Goal: Task Accomplishment & Management: Complete application form

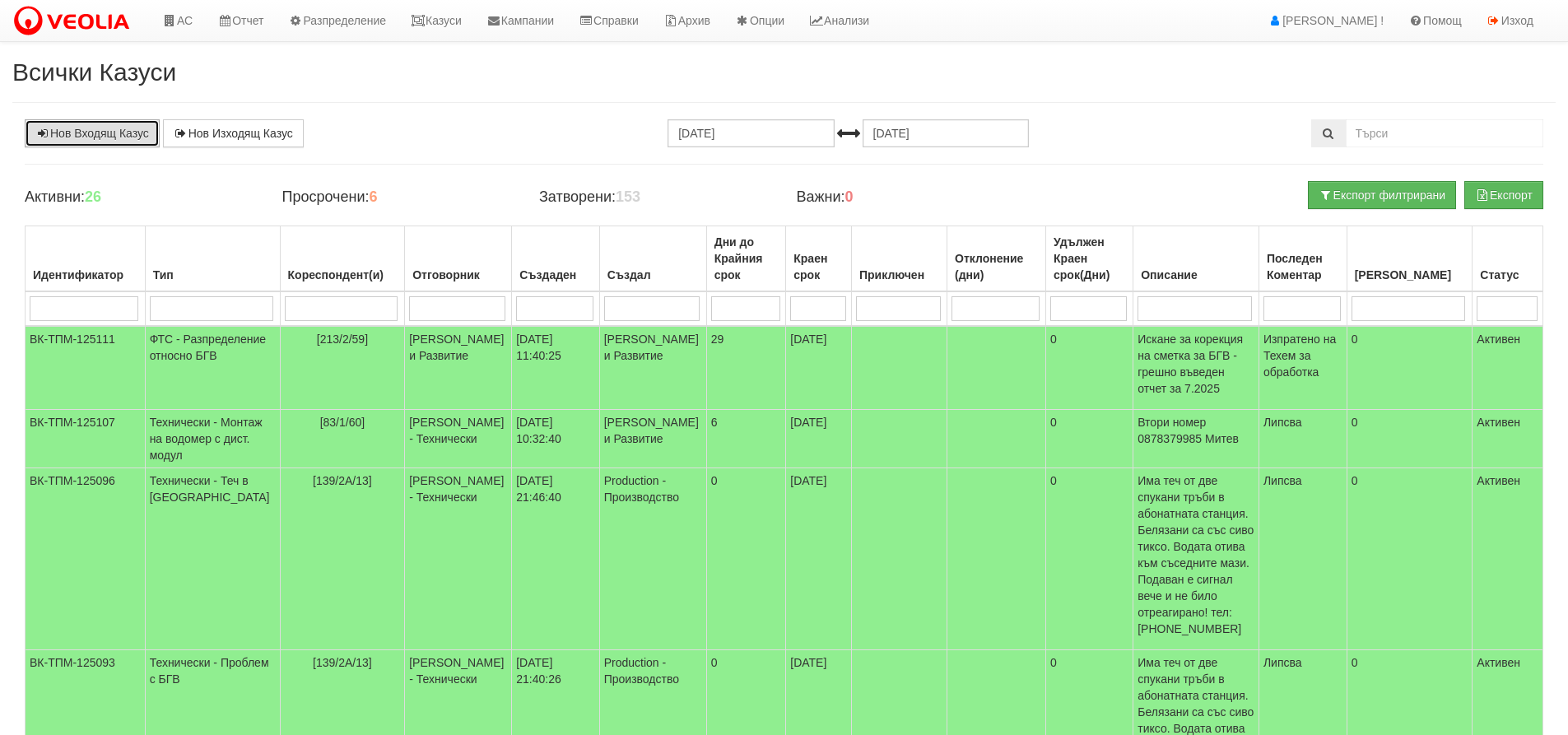
click at [74, 135] on link "Нов Входящ Казус" at bounding box center [91, 133] width 135 height 28
click at [426, 22] on icon at bounding box center [418, 21] width 15 height 12
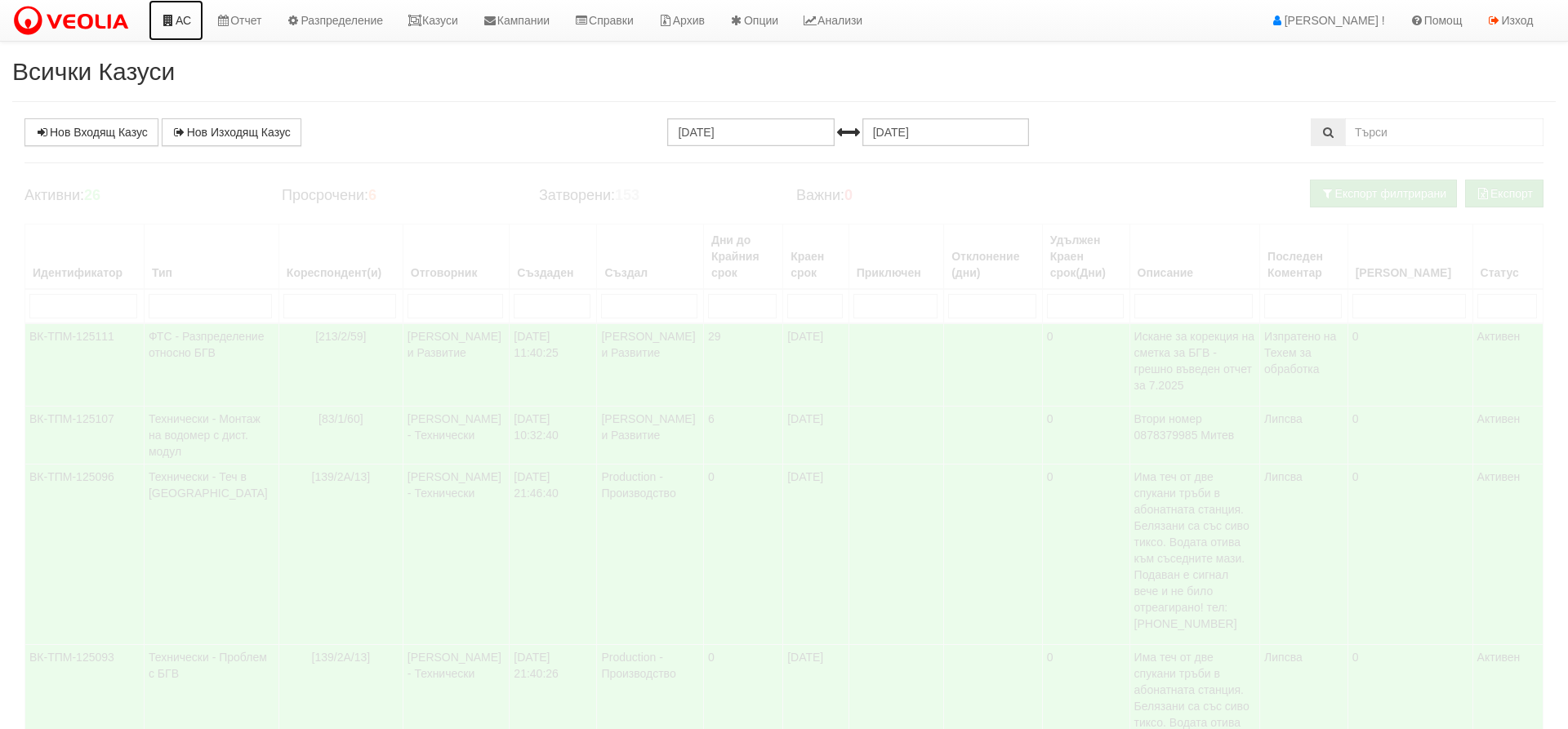
click at [171, 22] on icon at bounding box center [168, 20] width 15 height 12
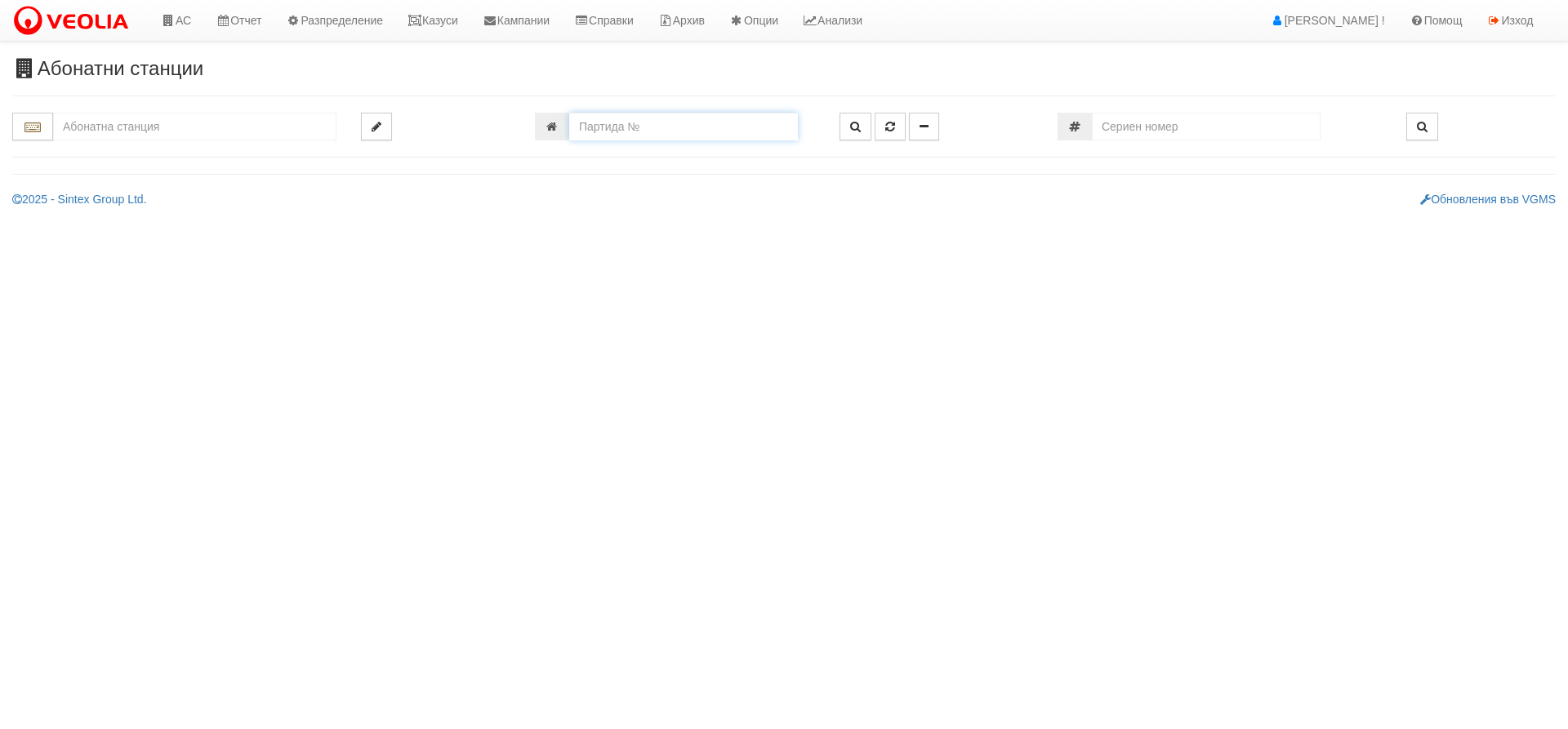
click at [612, 125] on input "number" at bounding box center [684, 127] width 228 height 27
type input "25913"
type input "025/2В - "ВЕОЛИЯ ЕНЕРДЖИ ВАРНА " ЕАД"
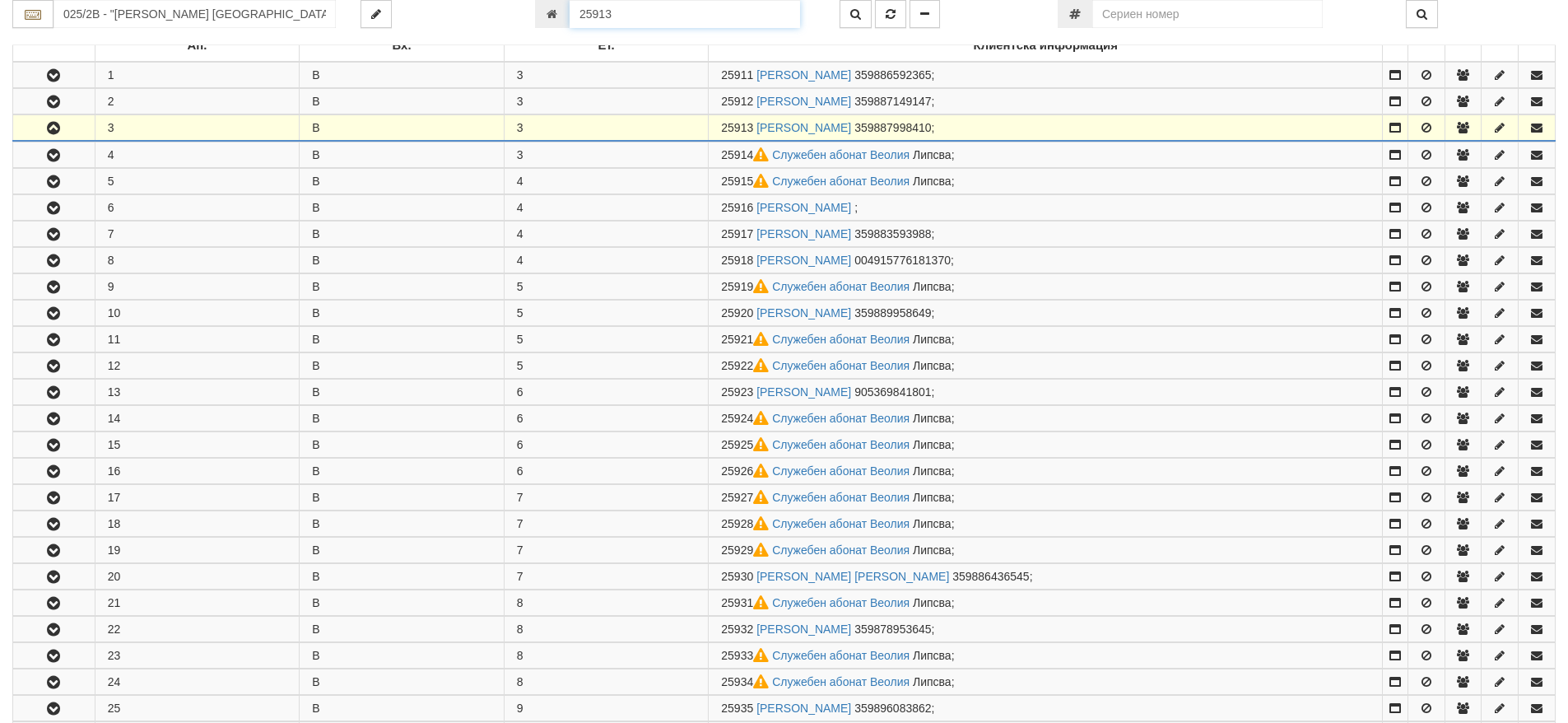
scroll to position [378, 0]
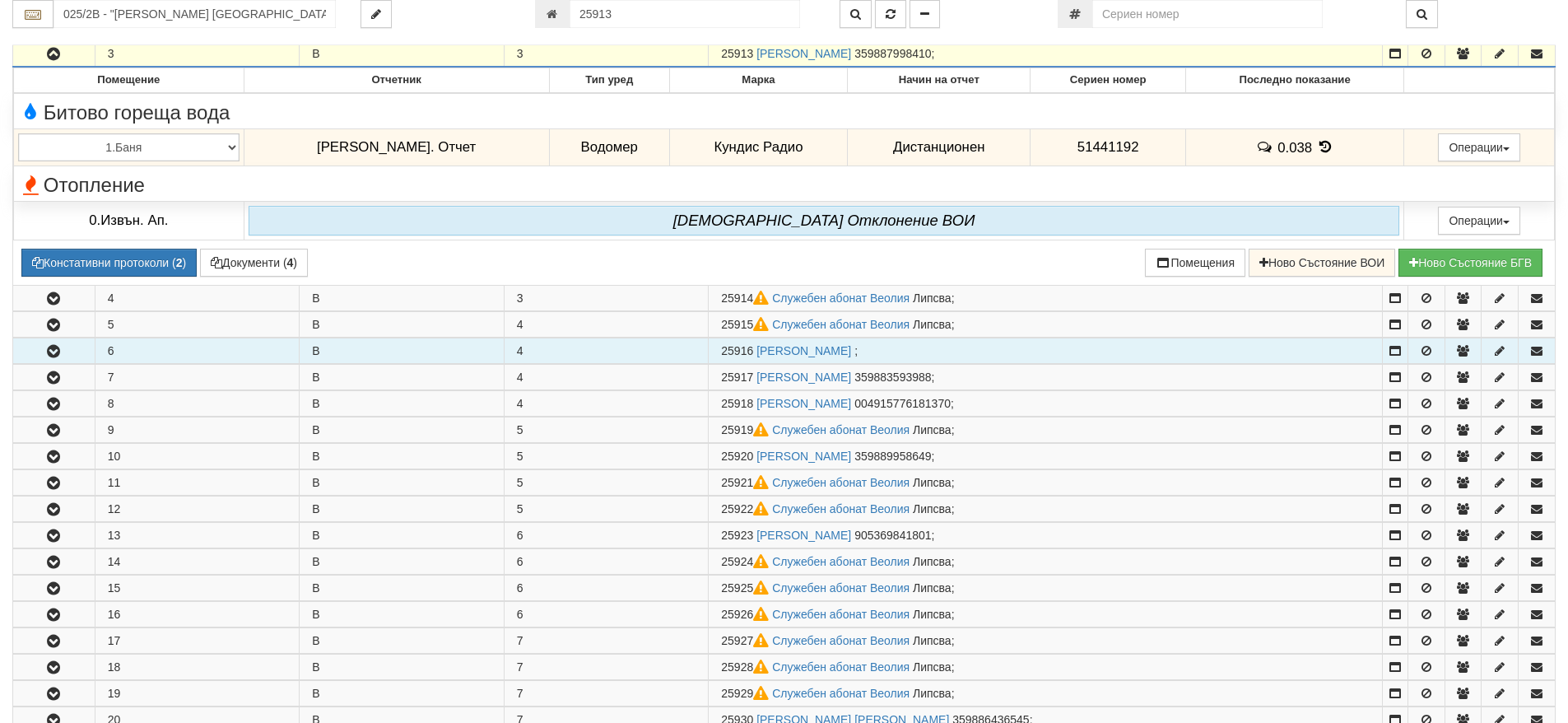
click at [47, 354] on icon "button" at bounding box center [53, 352] width 20 height 12
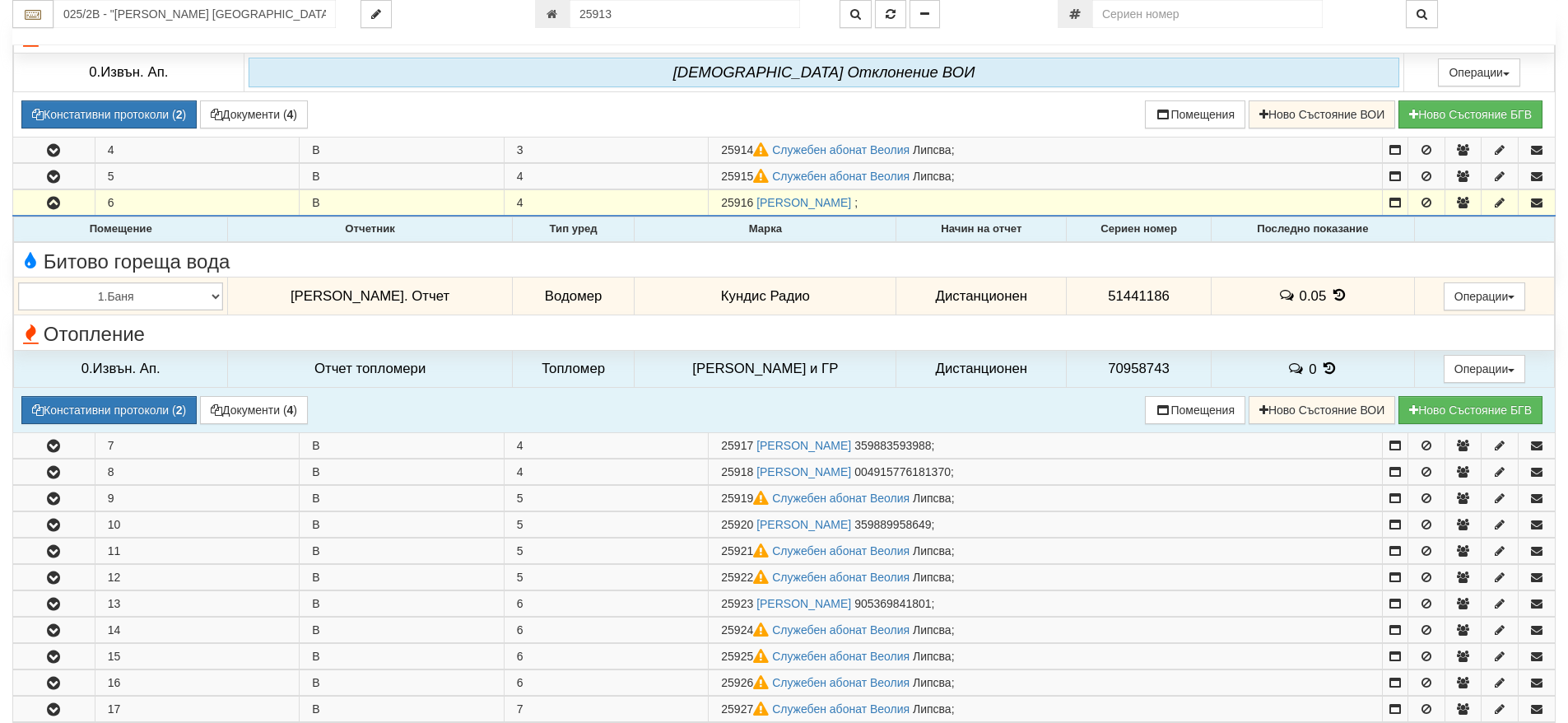
scroll to position [543, 0]
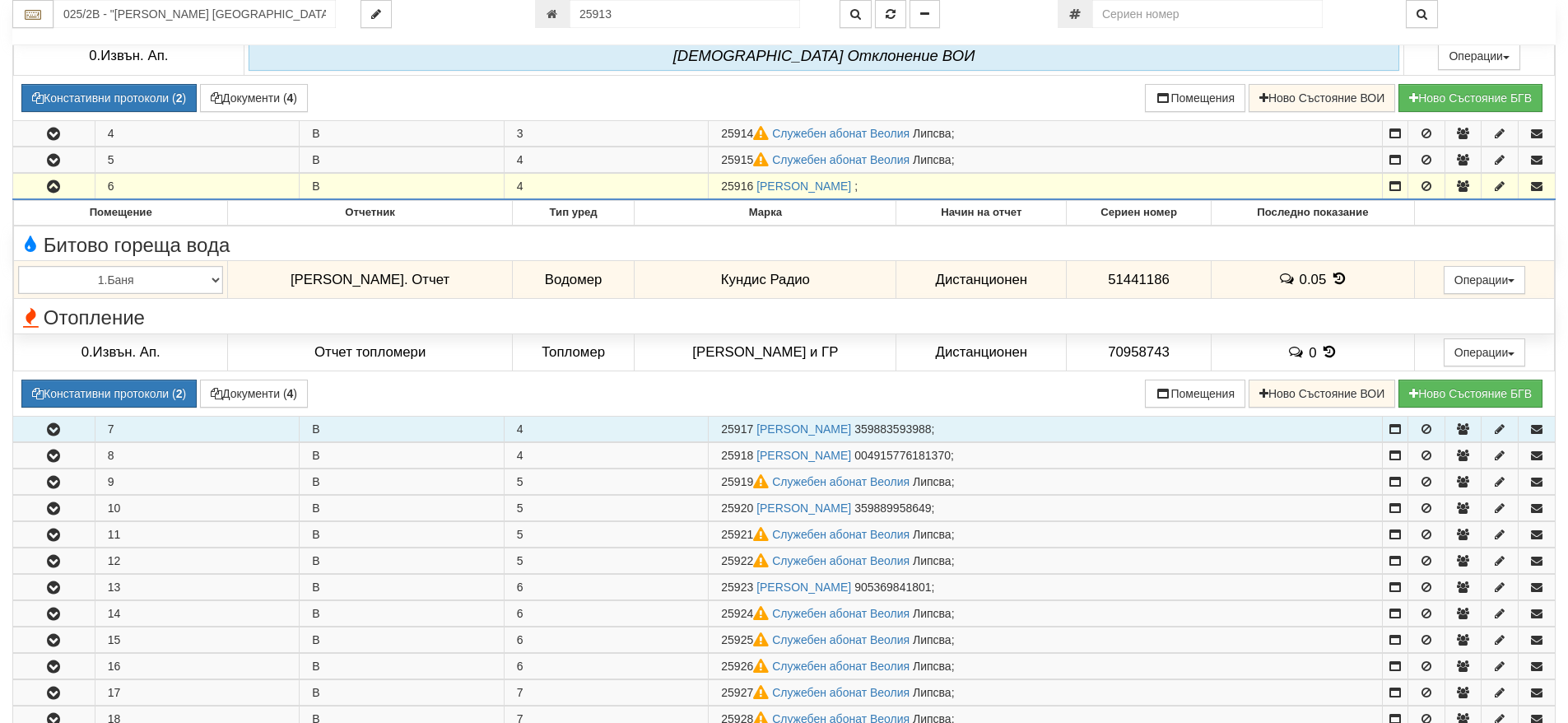
click at [58, 431] on icon "button" at bounding box center [53, 430] width 20 height 12
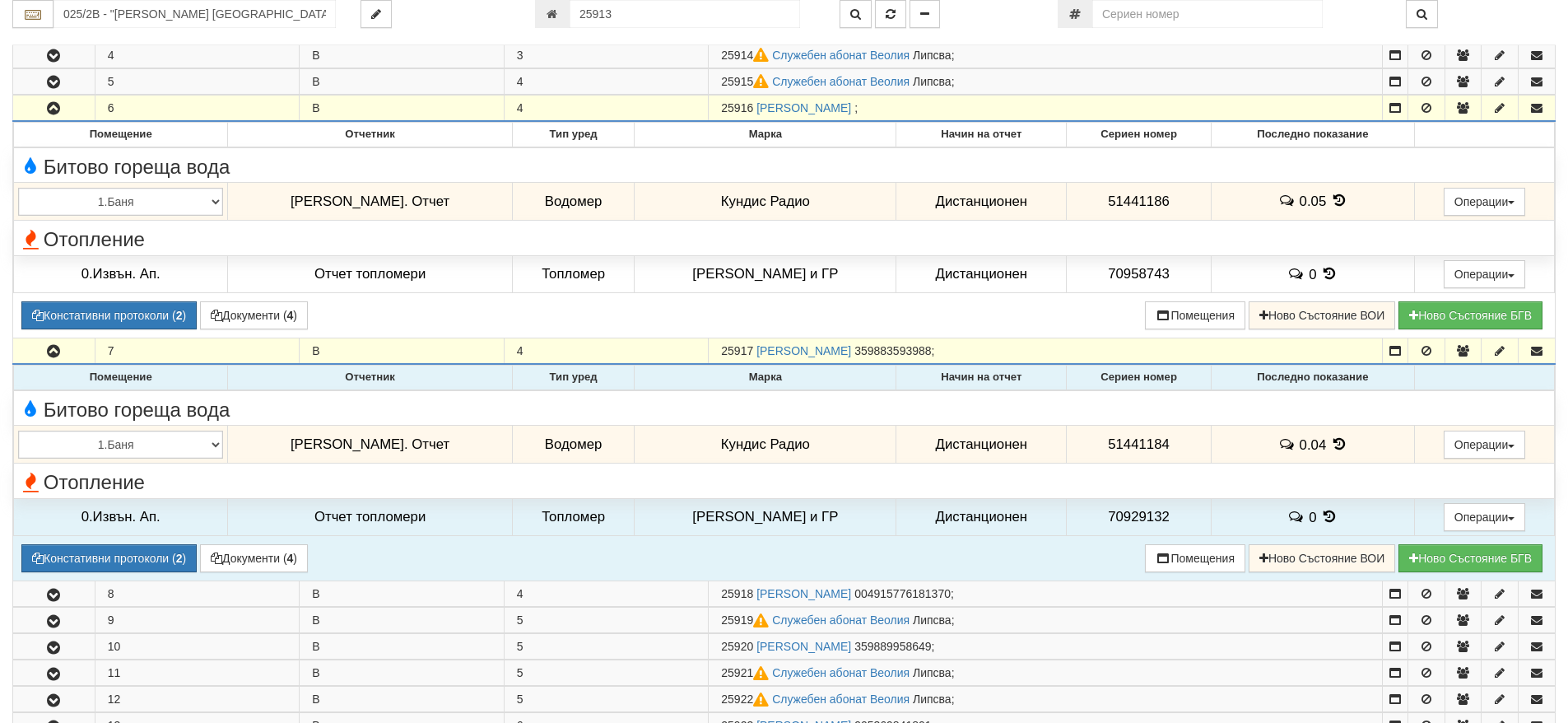
scroll to position [707, 0]
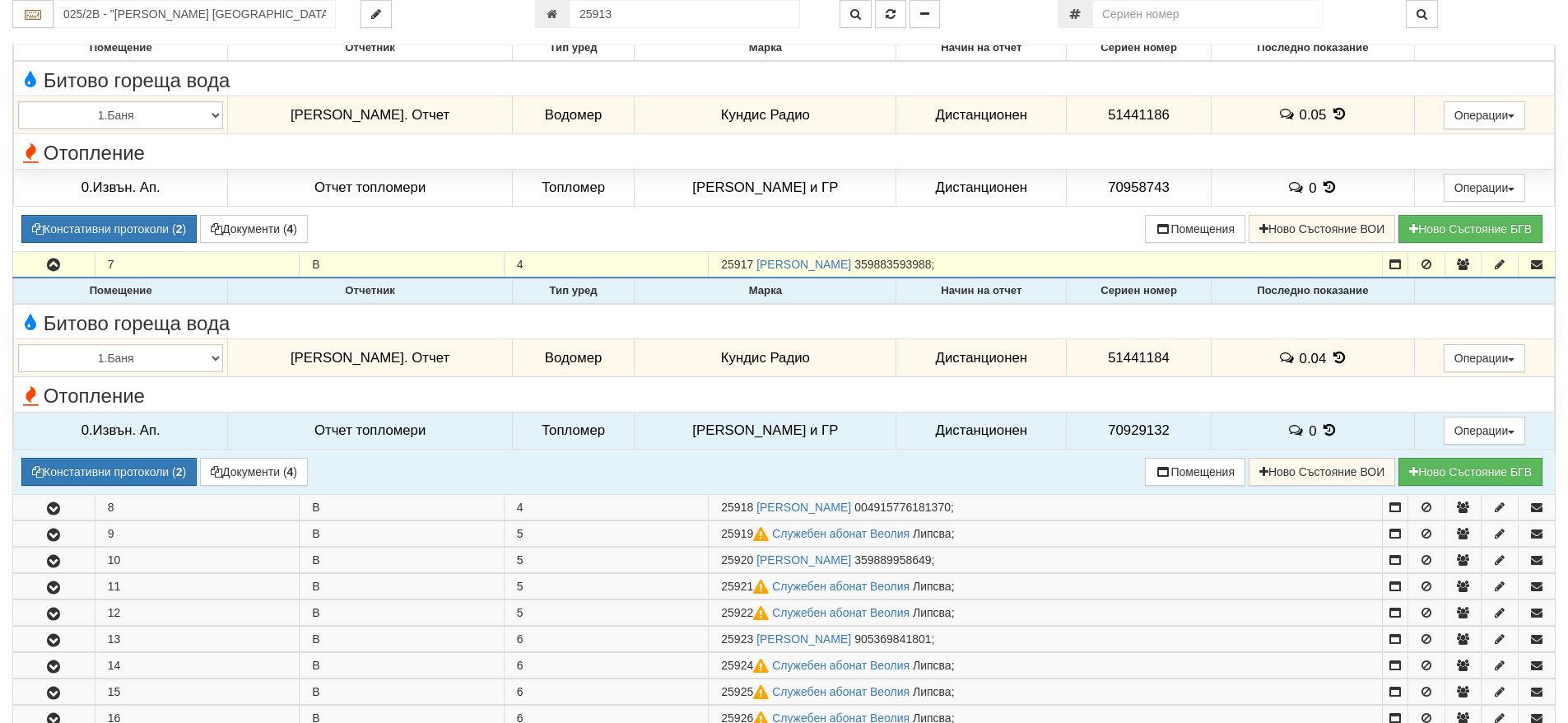
click at [1320, 431] on icon at bounding box center [1329, 430] width 18 height 14
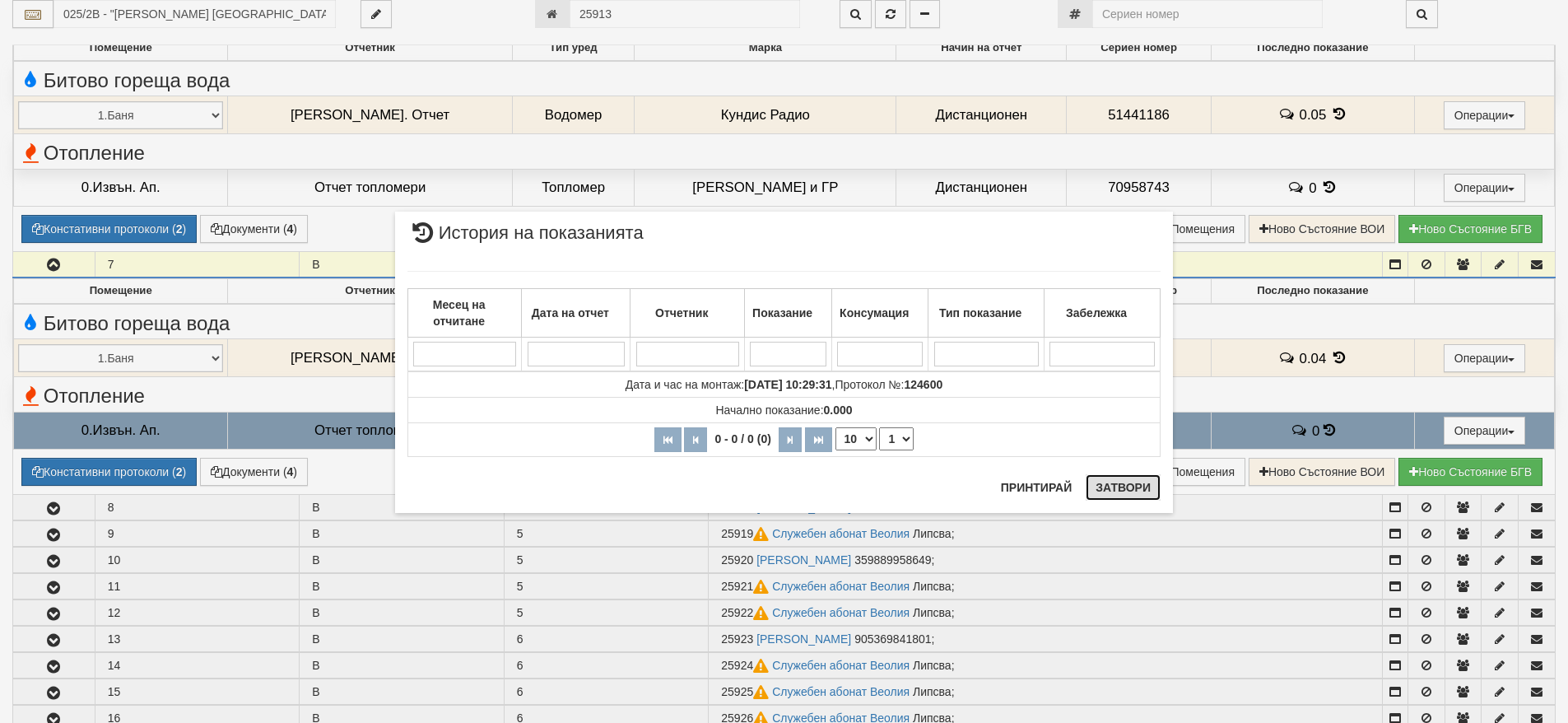
drag, startPoint x: 1120, startPoint y: 492, endPoint x: 1016, endPoint y: 492, distance: 104.0
click at [1112, 495] on button "Затвори" at bounding box center [1124, 487] width 75 height 27
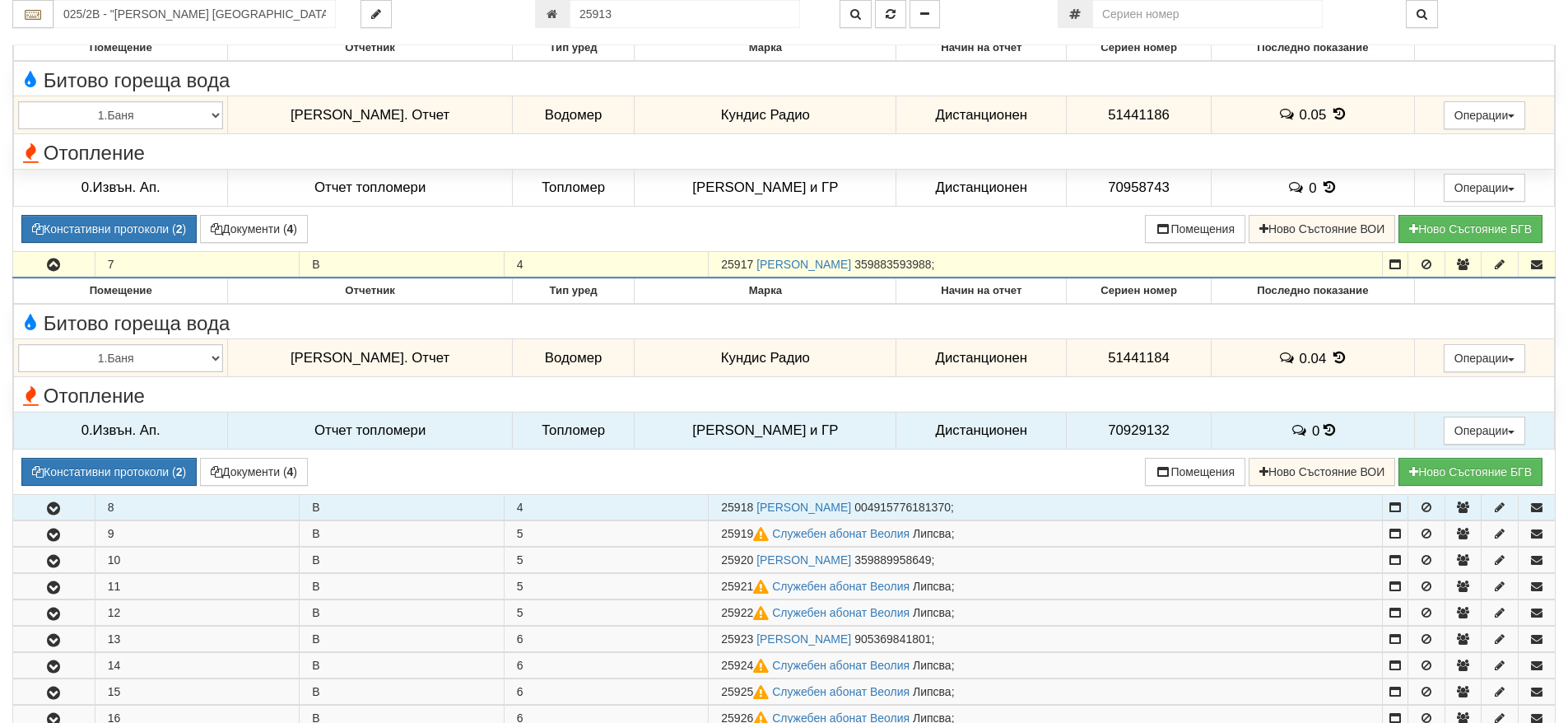
click at [67, 511] on button "button" at bounding box center [53, 507] width 82 height 25
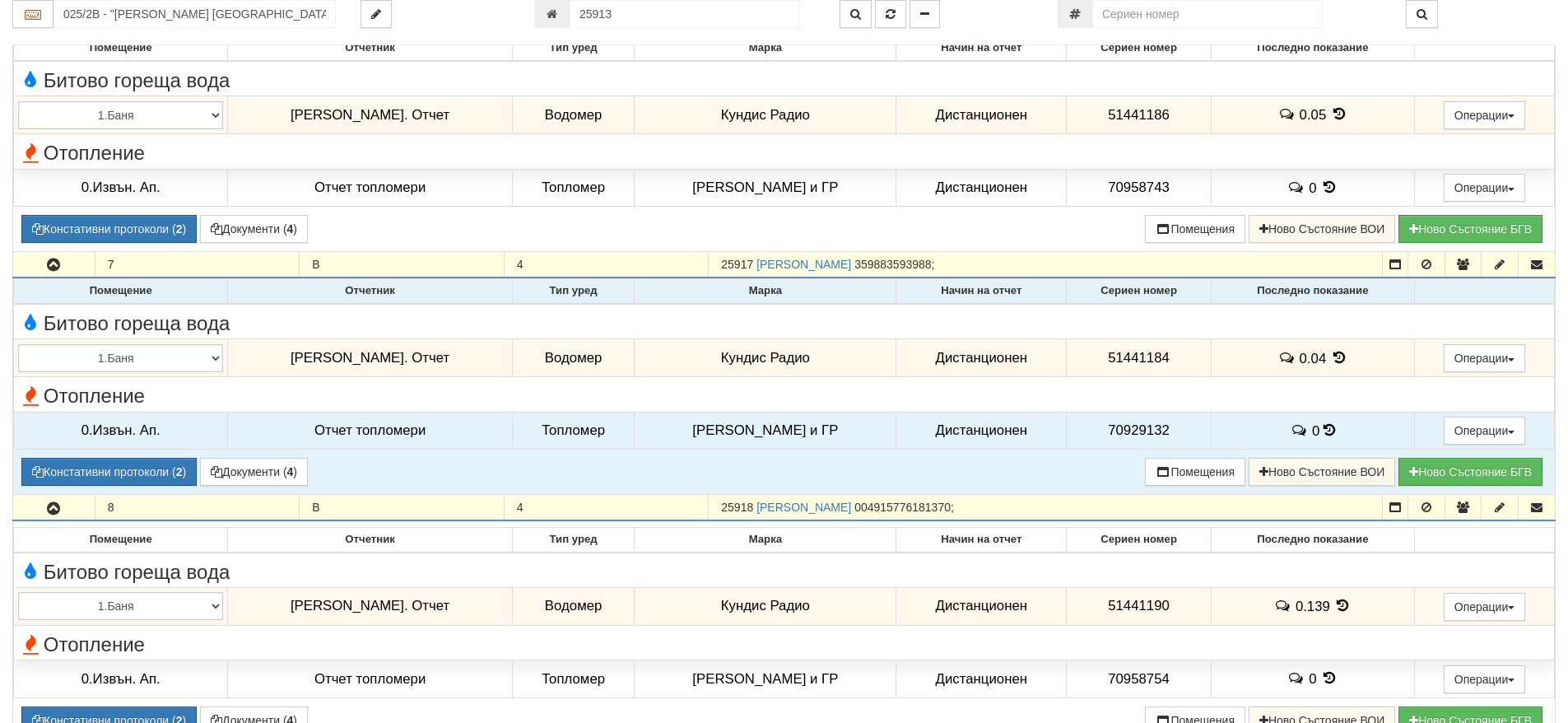
scroll to position [1119, 0]
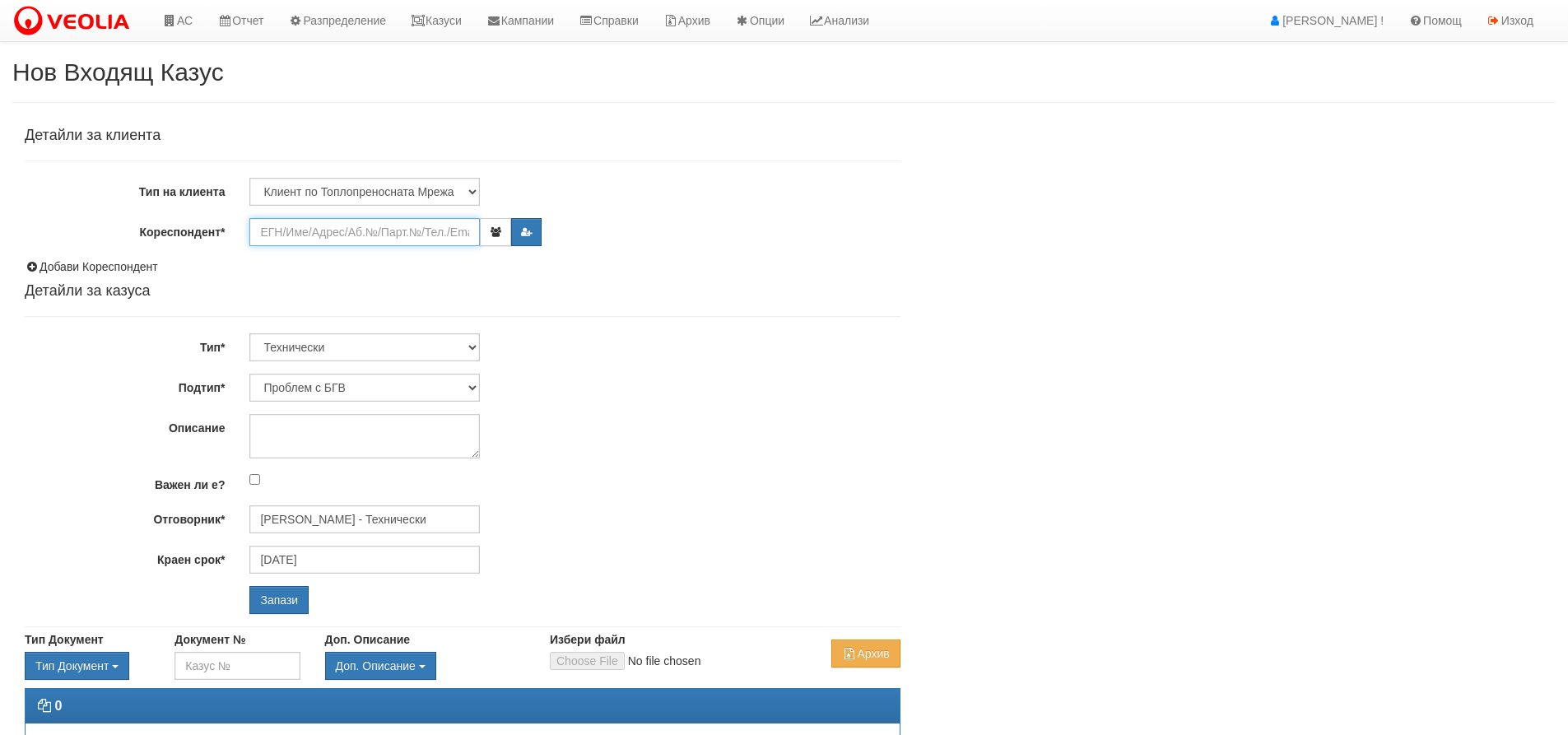
click at [379, 231] on input "Кореспондент*" at bounding box center [365, 232] width 230 height 28
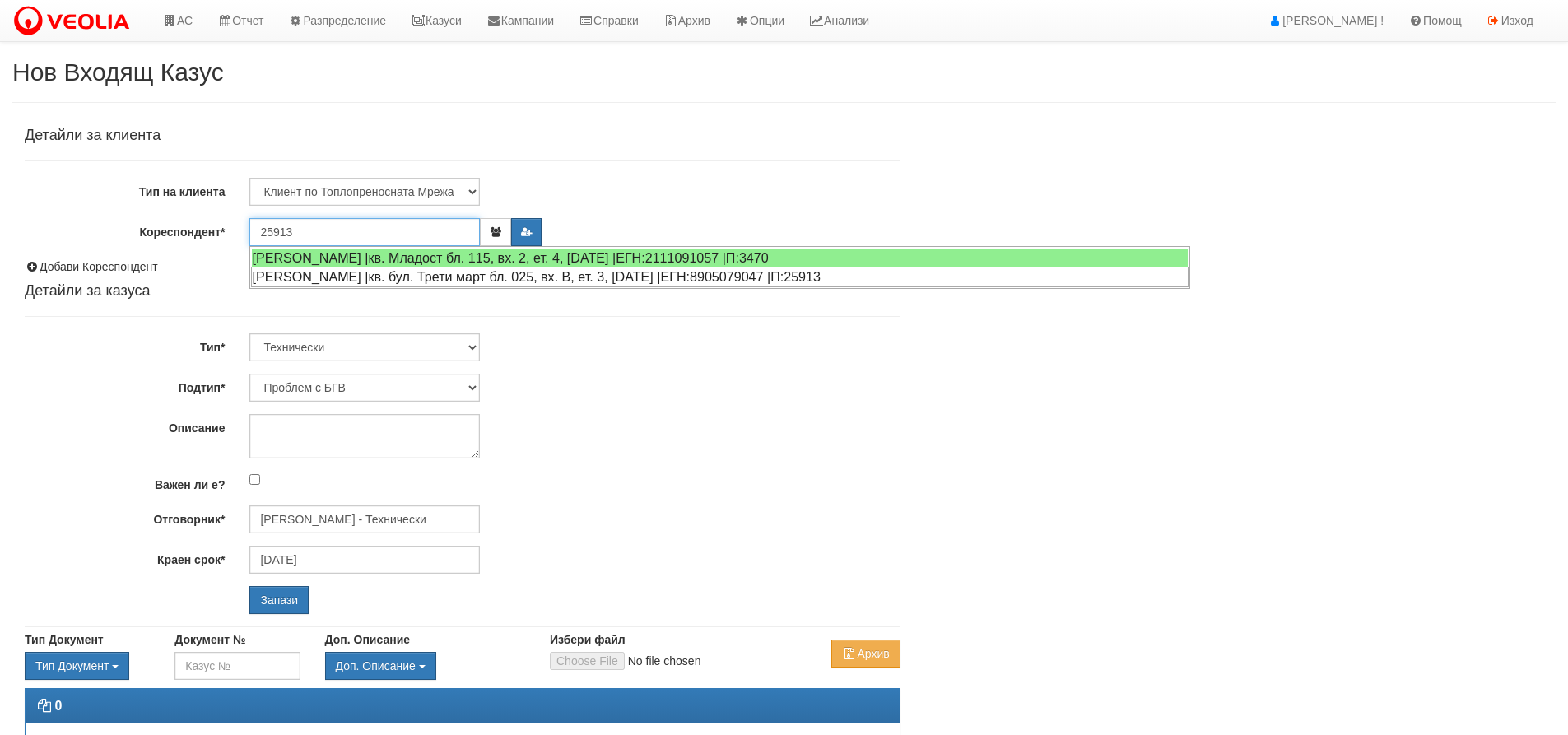
click at [382, 272] on div "[PERSON_NAME] |кв. бул. Трети март бл. 025, вх. В, ет. 3, [DATE] |ЕГН:890507904…" at bounding box center [720, 276] width 938 height 21
type input "КОНСТАНТИН НИКОЛАЕВ КОСТАДИНОВ"
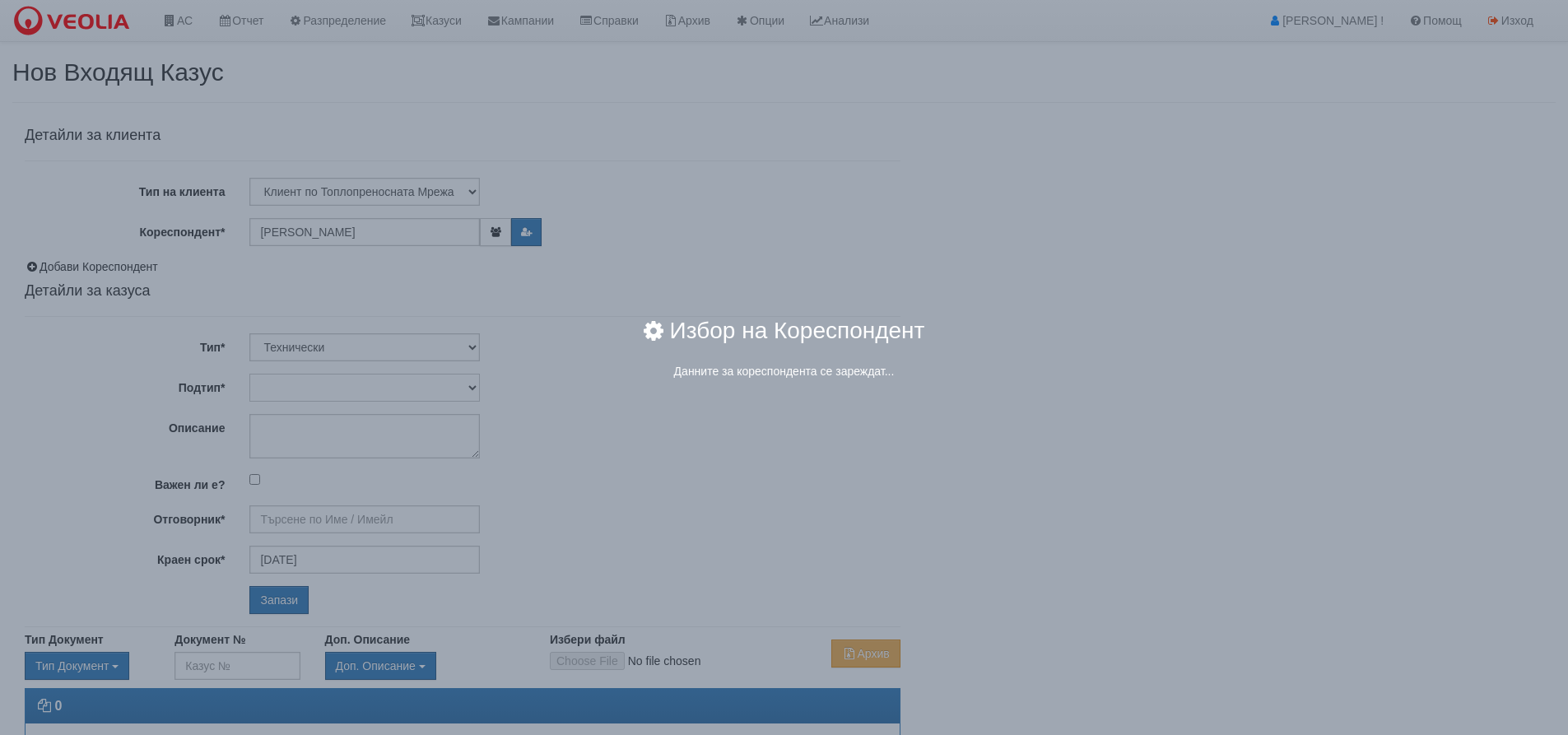
type input "[PERSON_NAME] - Технически"
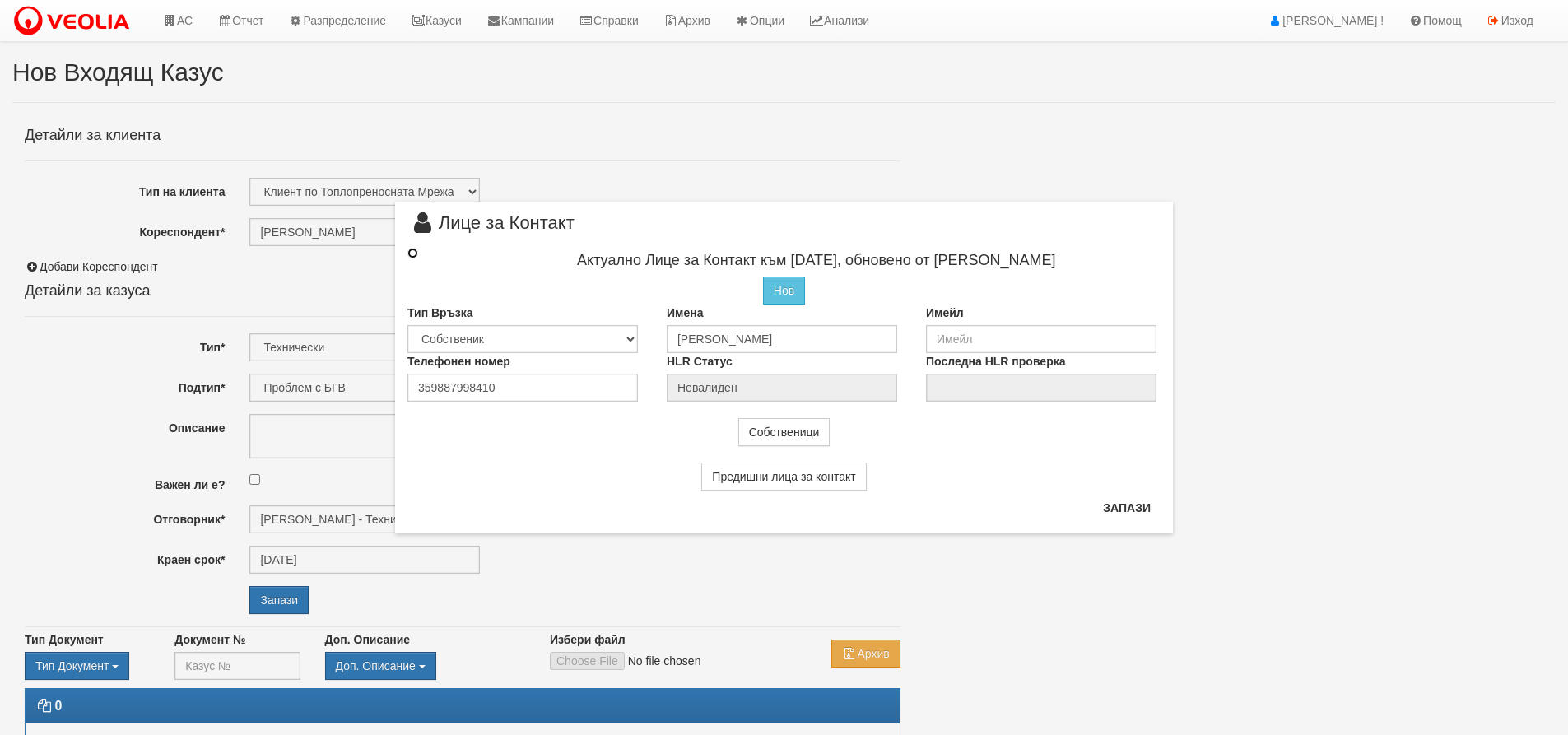
click at [412, 254] on input "radio" at bounding box center [413, 253] width 11 height 11
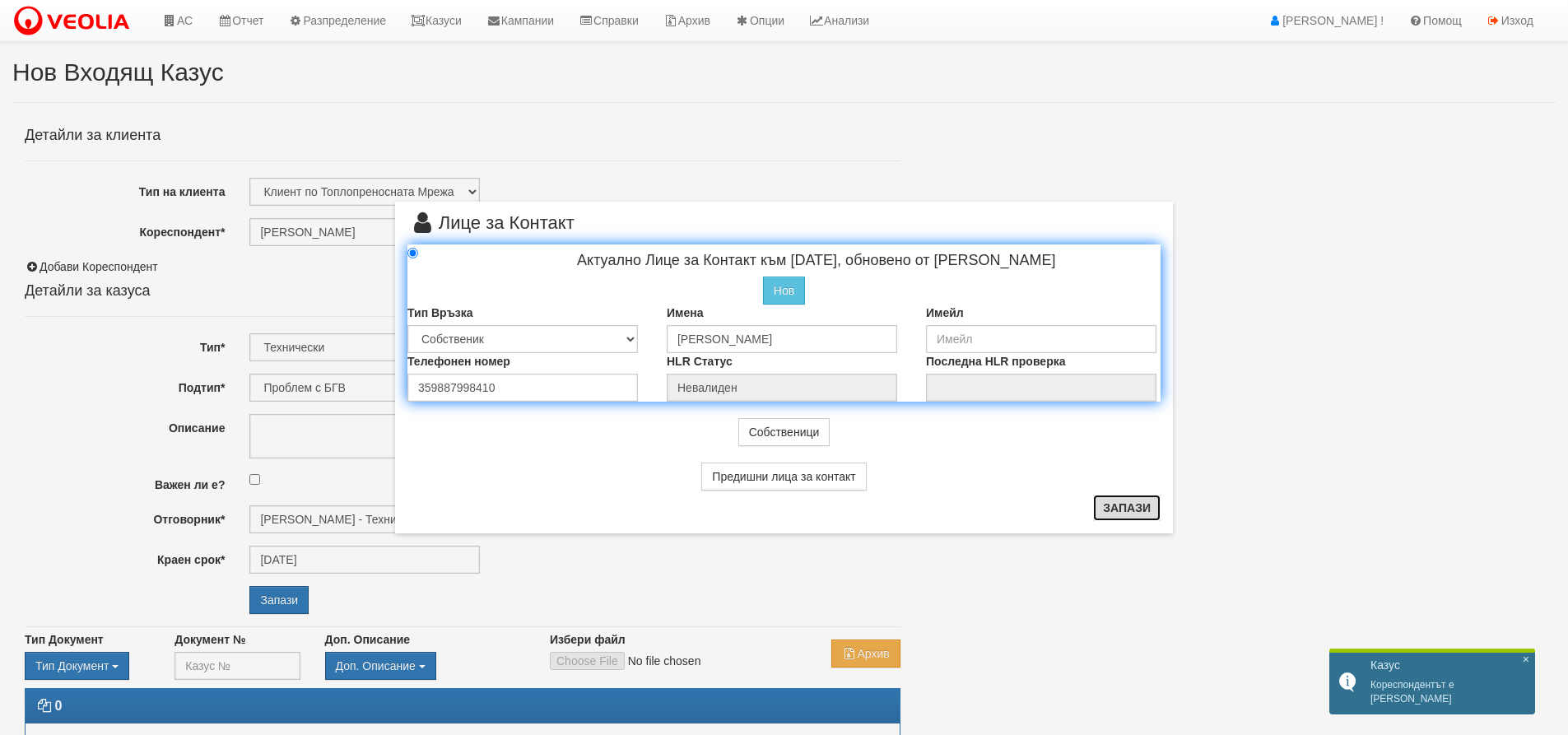
click at [1123, 509] on button "Запази" at bounding box center [1127, 507] width 68 height 27
radio input "true"
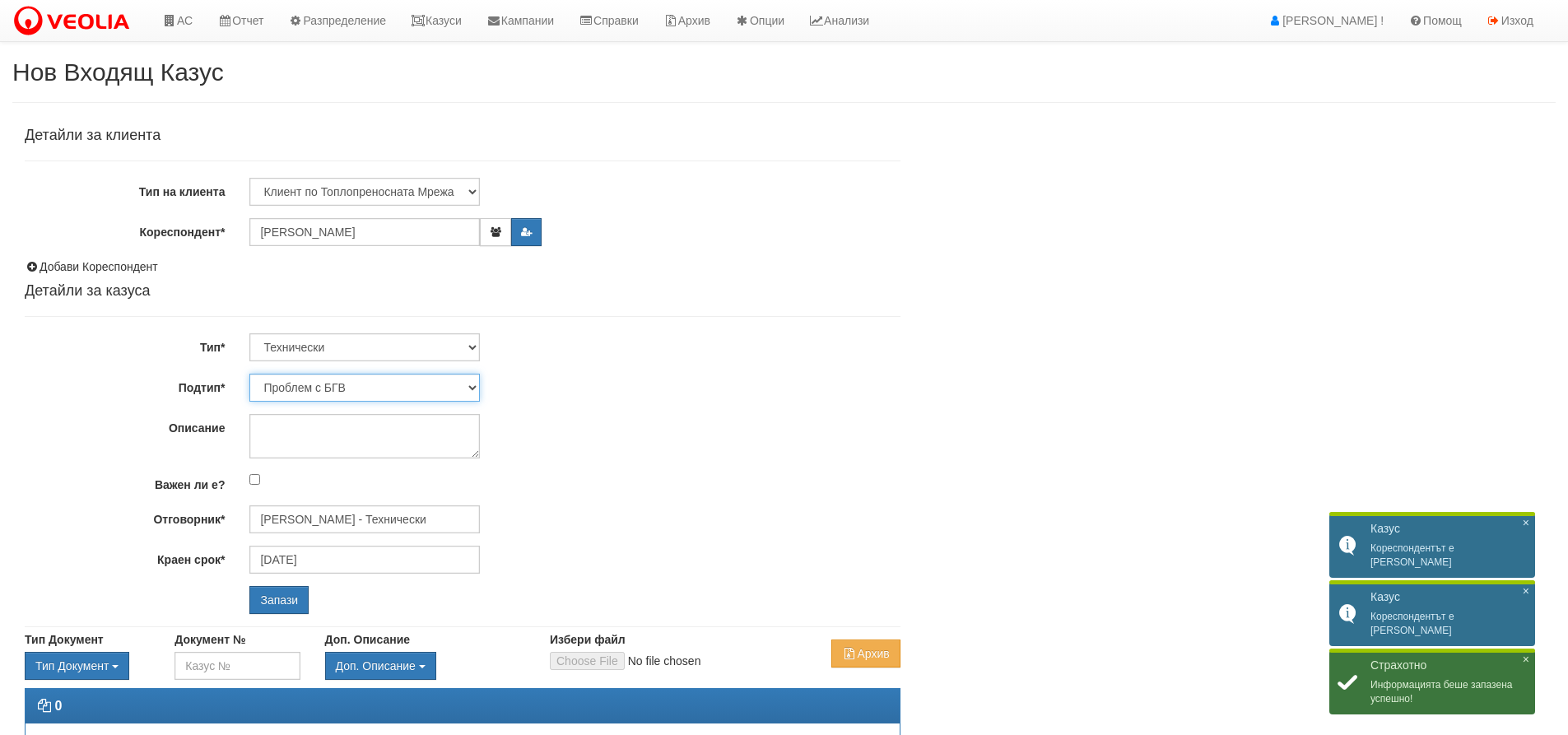
click at [331, 391] on select "Проблем с БГВ Теч ВОИ Теч БГВ Теч в АС Теч от водомер Проблем в АС Интервенция …" at bounding box center [365, 387] width 230 height 28
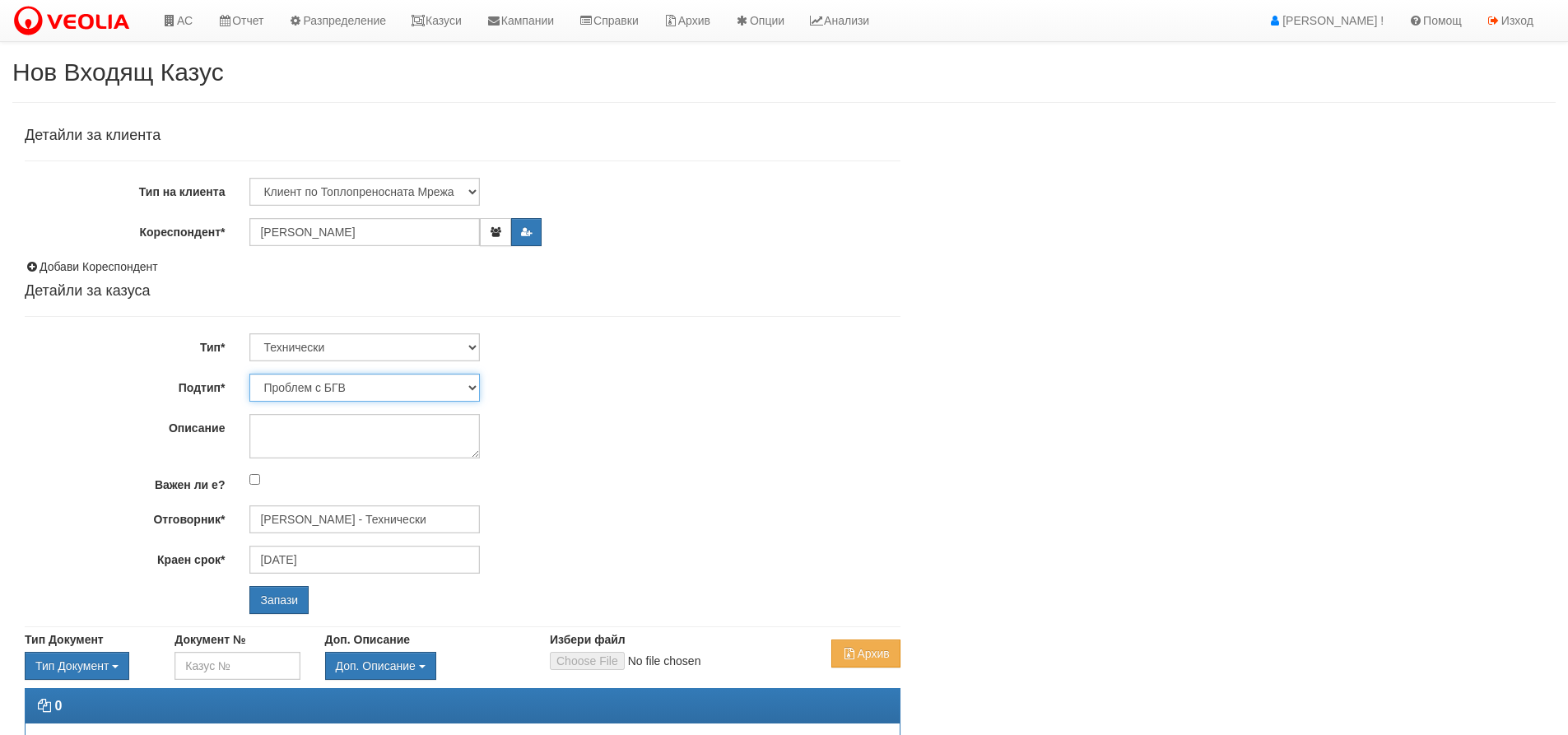
select select "Монтаж/подмяна на топломер"
click at [250, 373] on select "Проблем с БГВ Теч ВОИ Теч БГВ Теч в АС Теч от водомер Проблем в АС Интервенция …" at bounding box center [365, 387] width 230 height 28
type input "[DATE]"
type input "[PERSON_NAME] - Технически"
click at [386, 444] on textarea "Описание" at bounding box center [365, 435] width 230 height 44
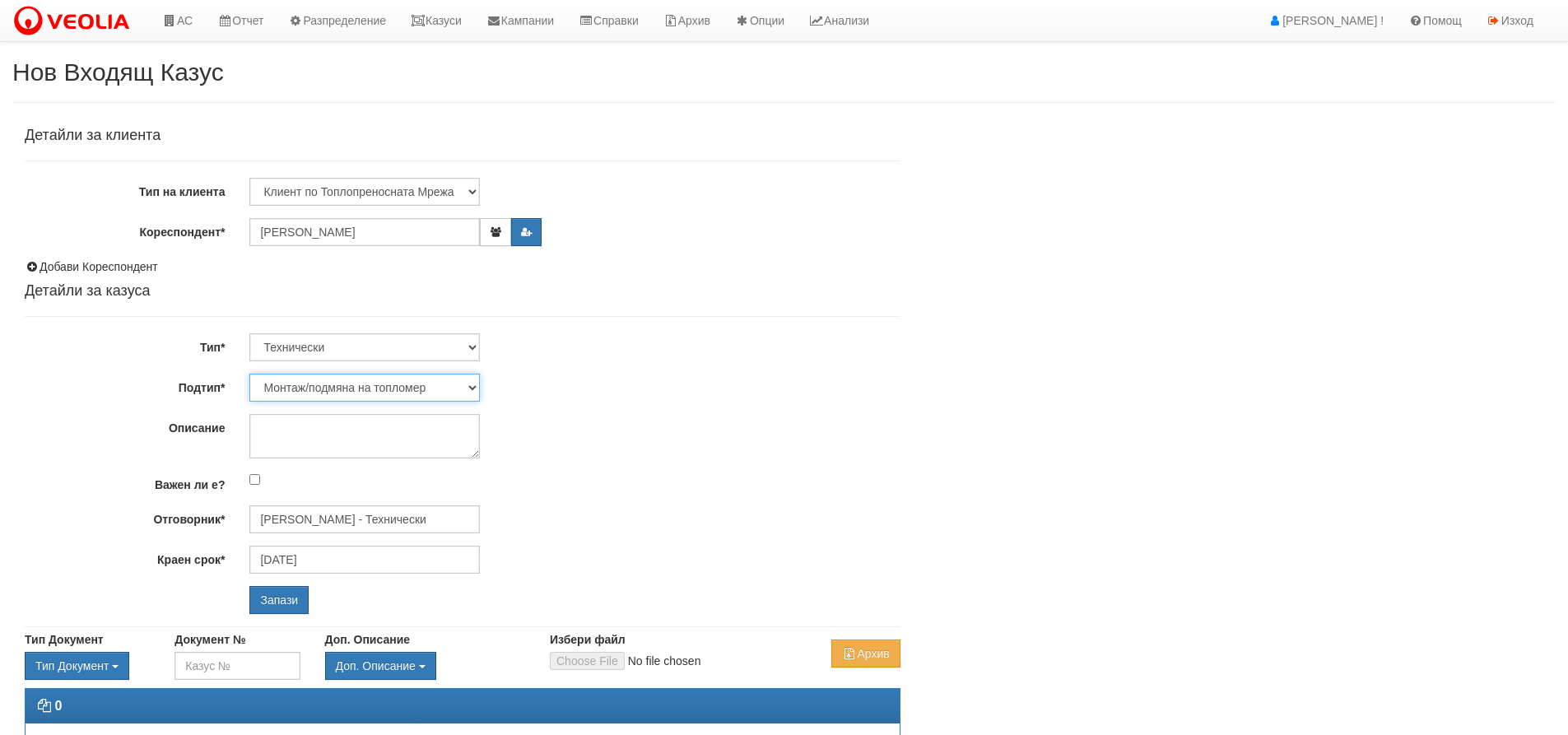
click at [444, 388] on select "Проблем с БГВ Теч ВОИ Теч БГВ Теч в АС Теч от водомер Проблем в АС Интервенция …" at bounding box center [365, 387] width 230 height 28
click at [374, 438] on textarea "Описание" at bounding box center [365, 435] width 230 height 44
click at [279, 596] on input "Запази" at bounding box center [279, 599] width 59 height 28
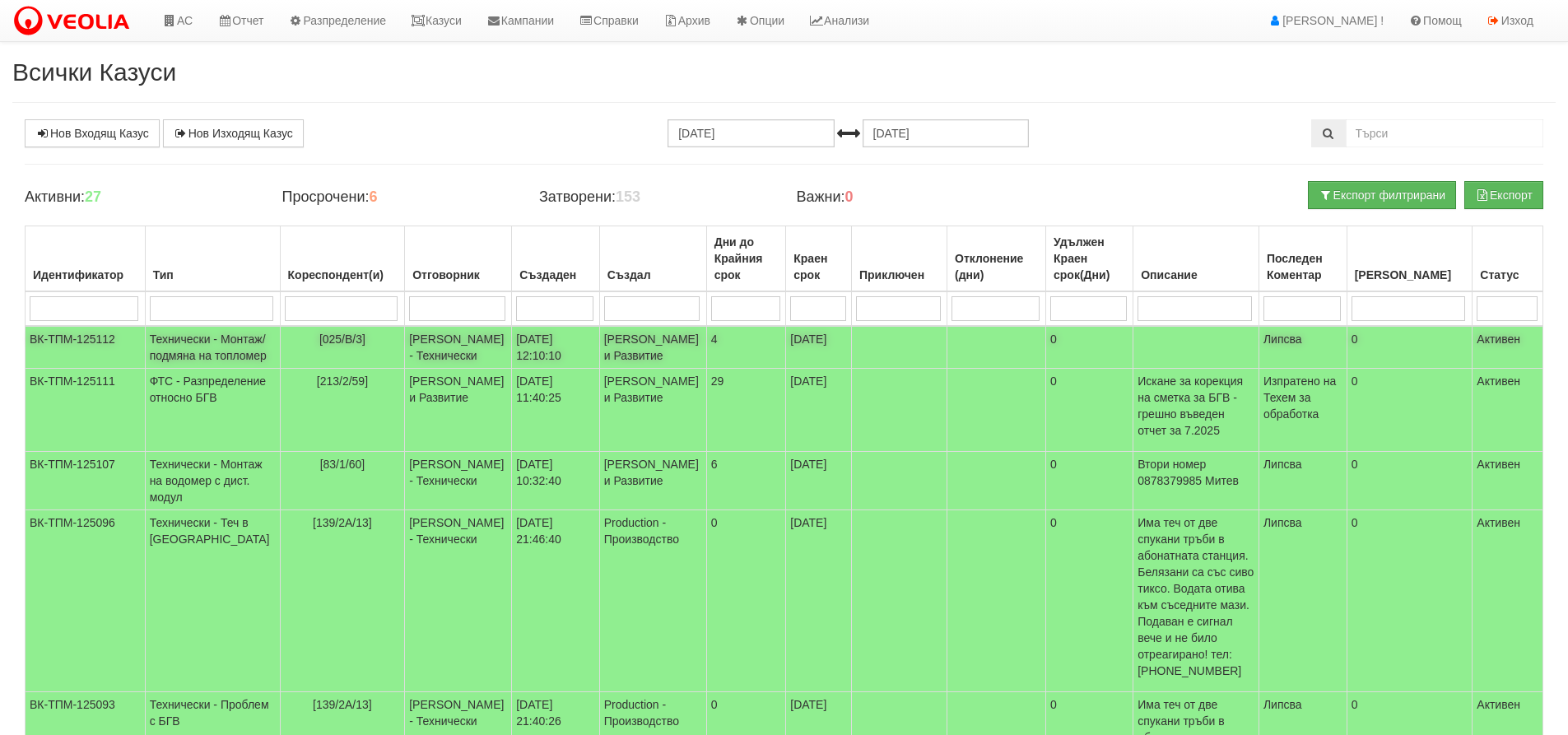
click at [230, 368] on td "Технически - Монтаж/подмяна на топломер" at bounding box center [211, 348] width 135 height 43
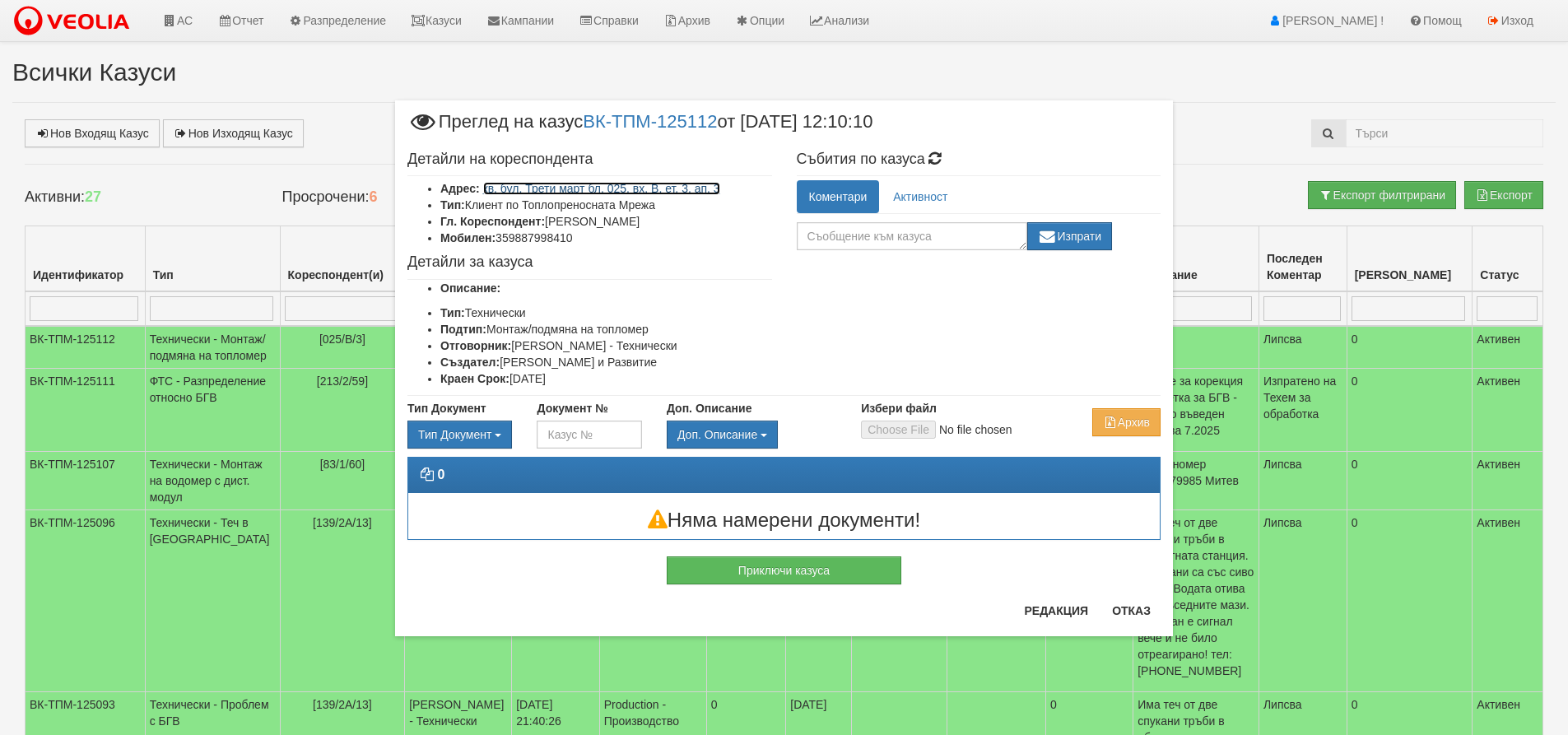
click at [650, 191] on link "кв. бул. Трети март бл. 025, вх. В, ет. 3, ап. 3" at bounding box center [602, 188] width 237 height 13
click at [1140, 613] on button "Отказ" at bounding box center [1131, 610] width 58 height 27
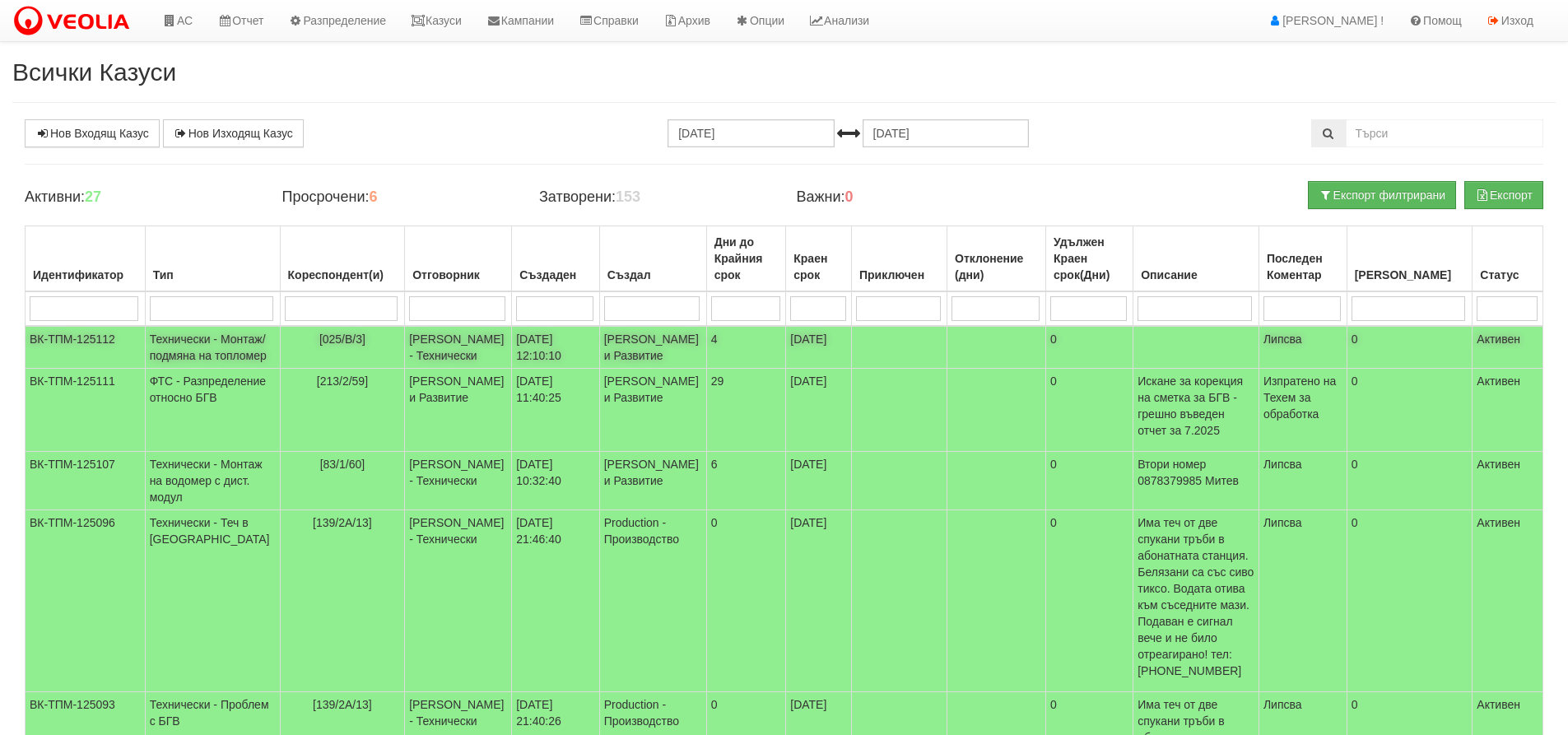
click at [409, 368] on td "[PERSON_NAME] - Технически" at bounding box center [458, 348] width 107 height 43
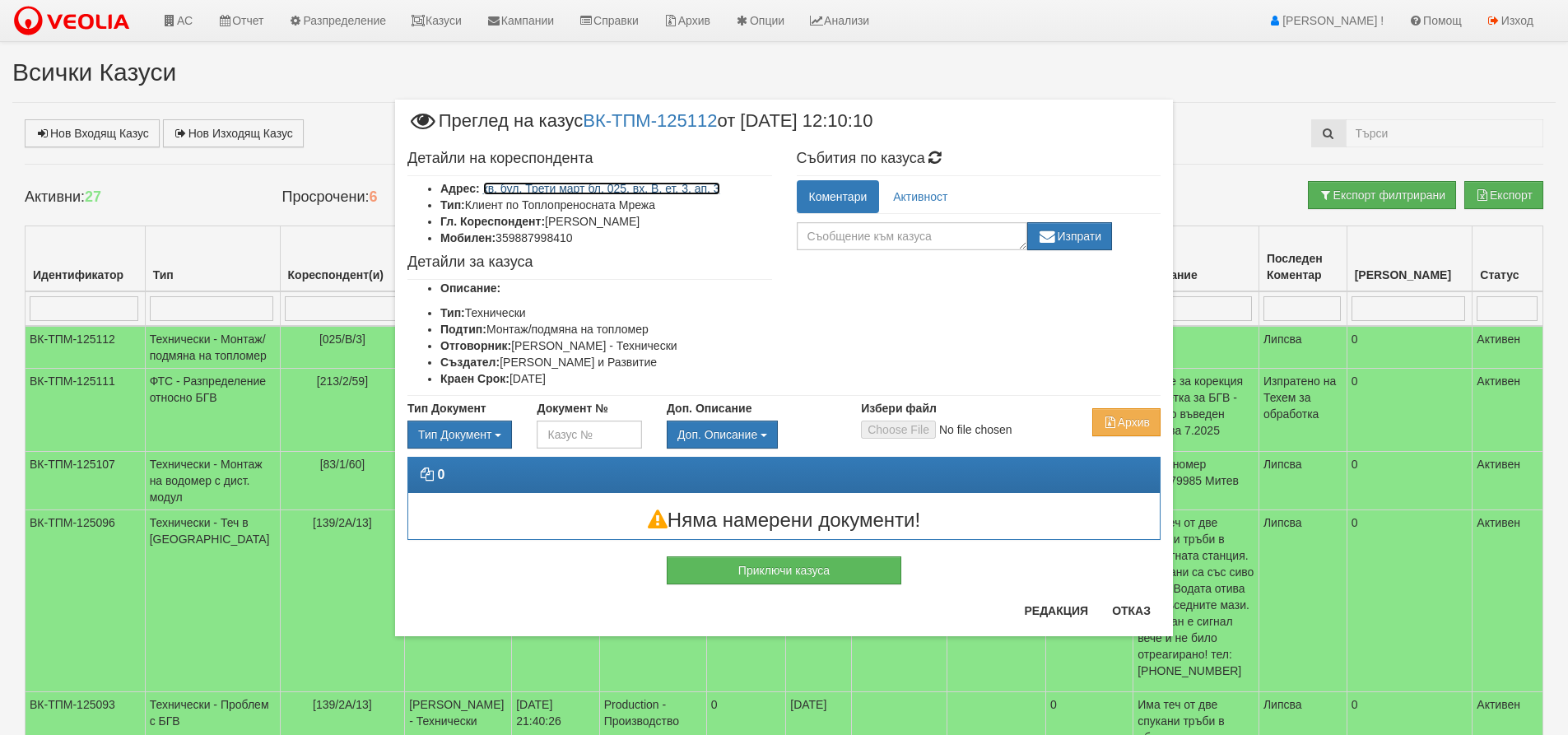
click at [673, 192] on link "кв. бул. Трети март бл. 025, вх. В, ет. 3, ап. 3" at bounding box center [602, 188] width 237 height 13
click at [1140, 611] on button "Отказ" at bounding box center [1131, 610] width 58 height 27
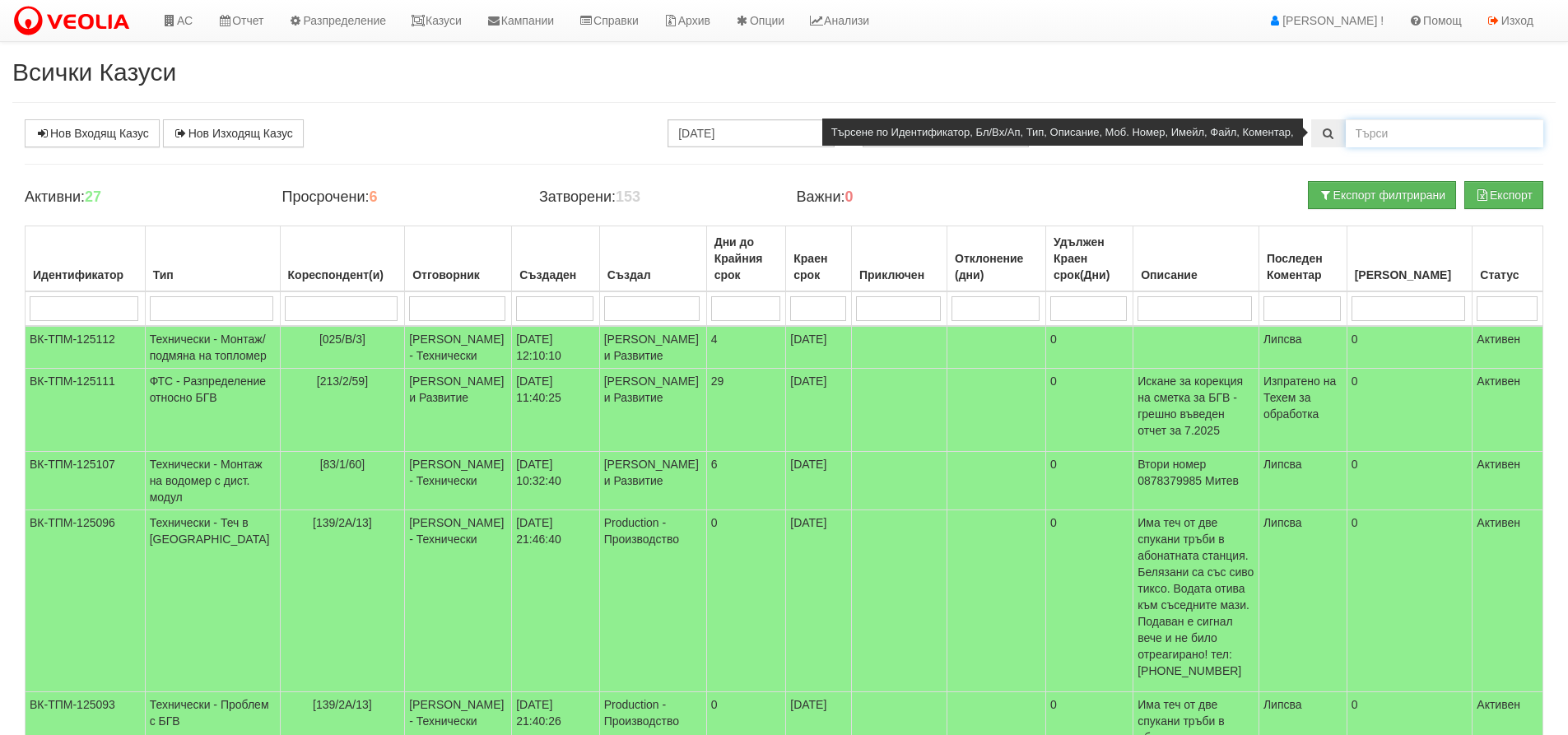
click at [1414, 134] on input "text" at bounding box center [1444, 133] width 198 height 28
type input "124762"
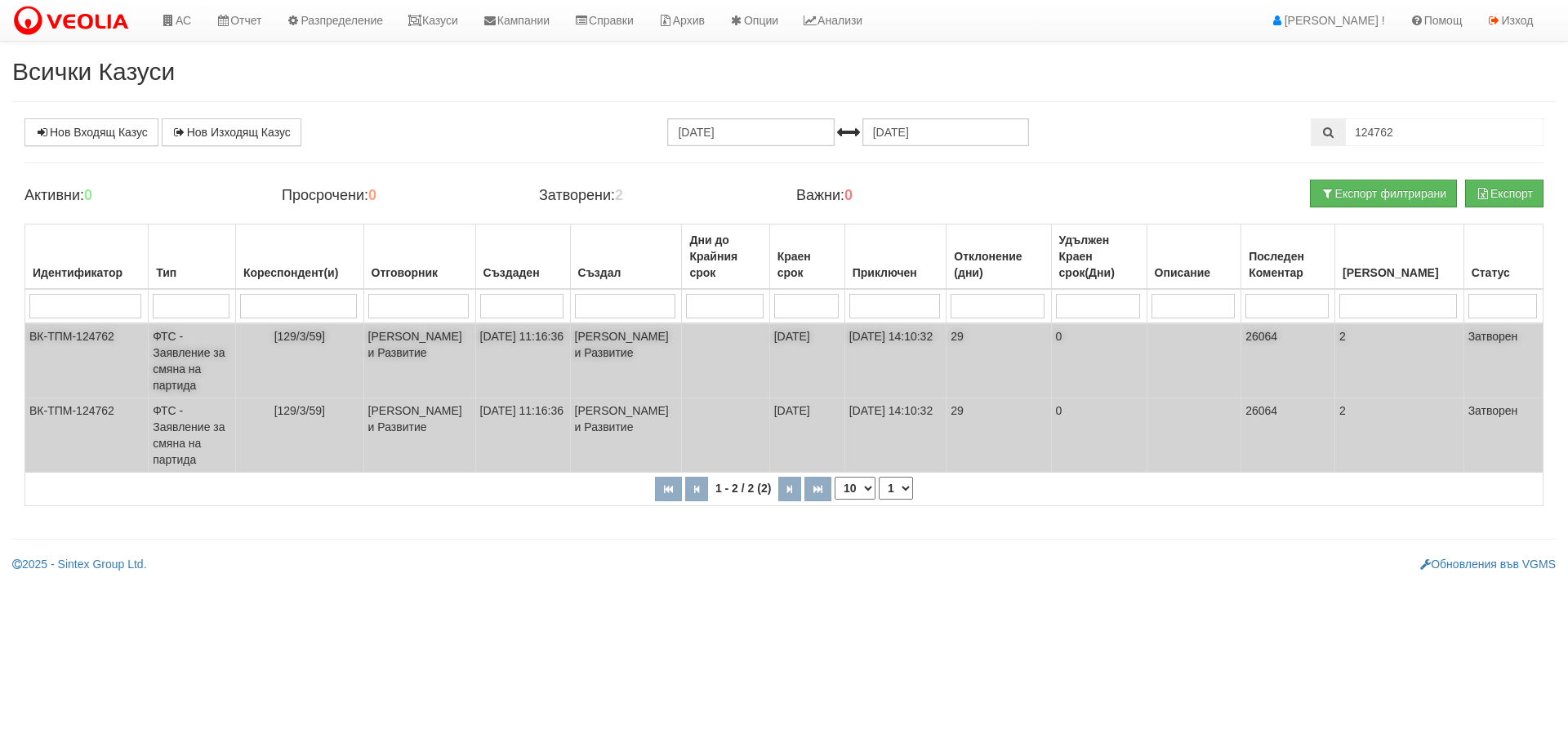
click at [301, 374] on td "[129/3/59]" at bounding box center [298, 361] width 128 height 75
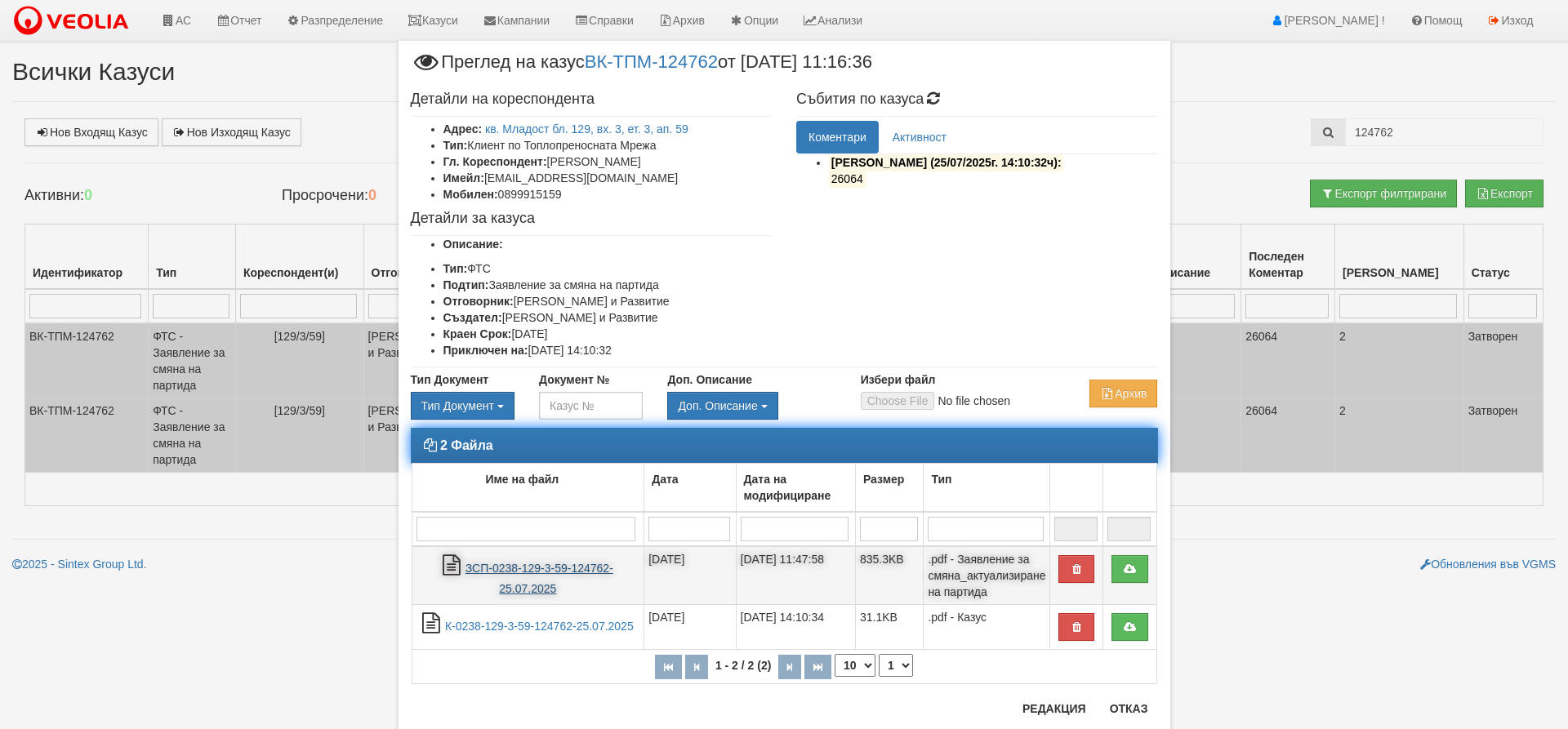
click at [554, 569] on link "ЗСП-0238-129-3-59-124762-25.07.2025" at bounding box center [539, 578] width 148 height 33
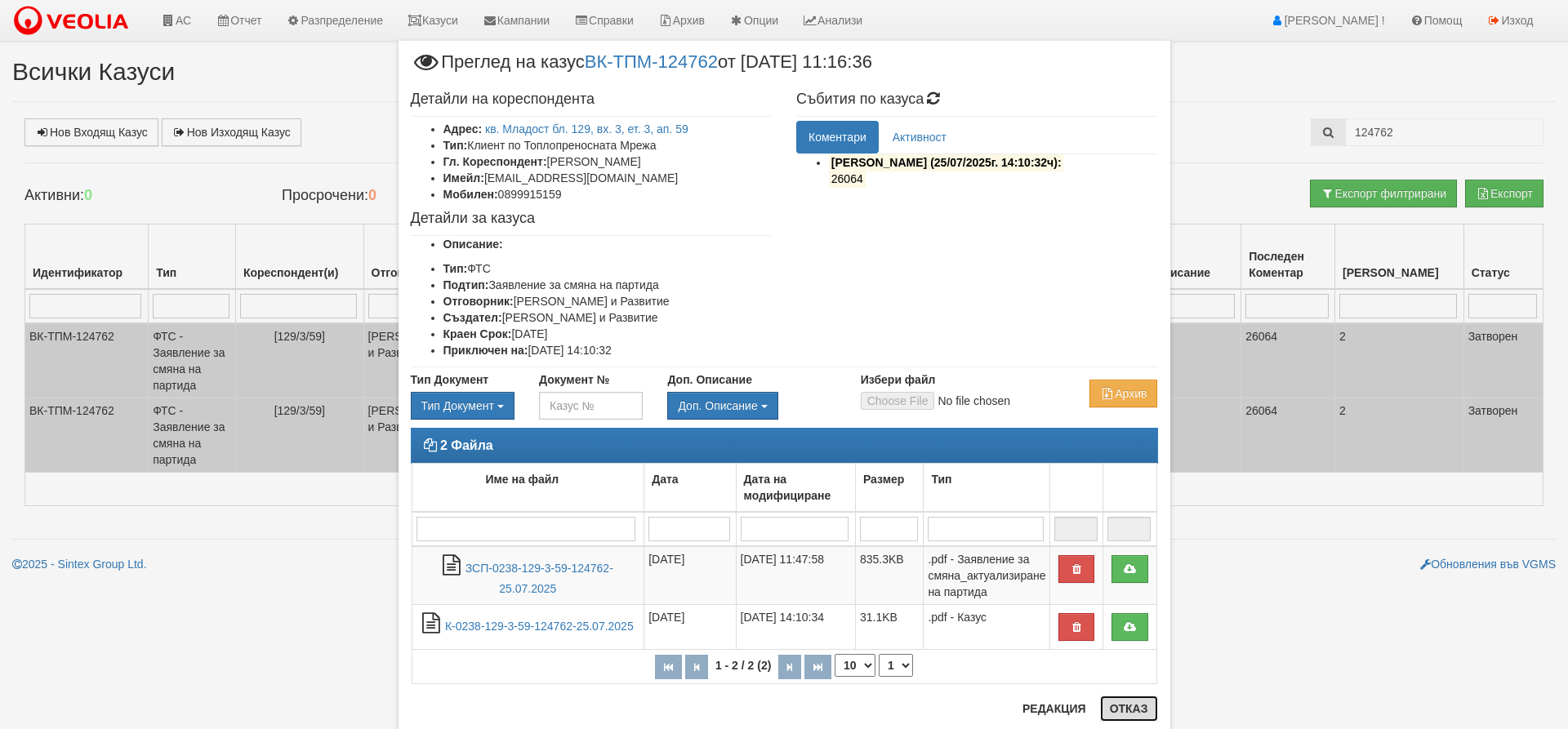
click at [1117, 714] on button "Отказ" at bounding box center [1128, 709] width 58 height 26
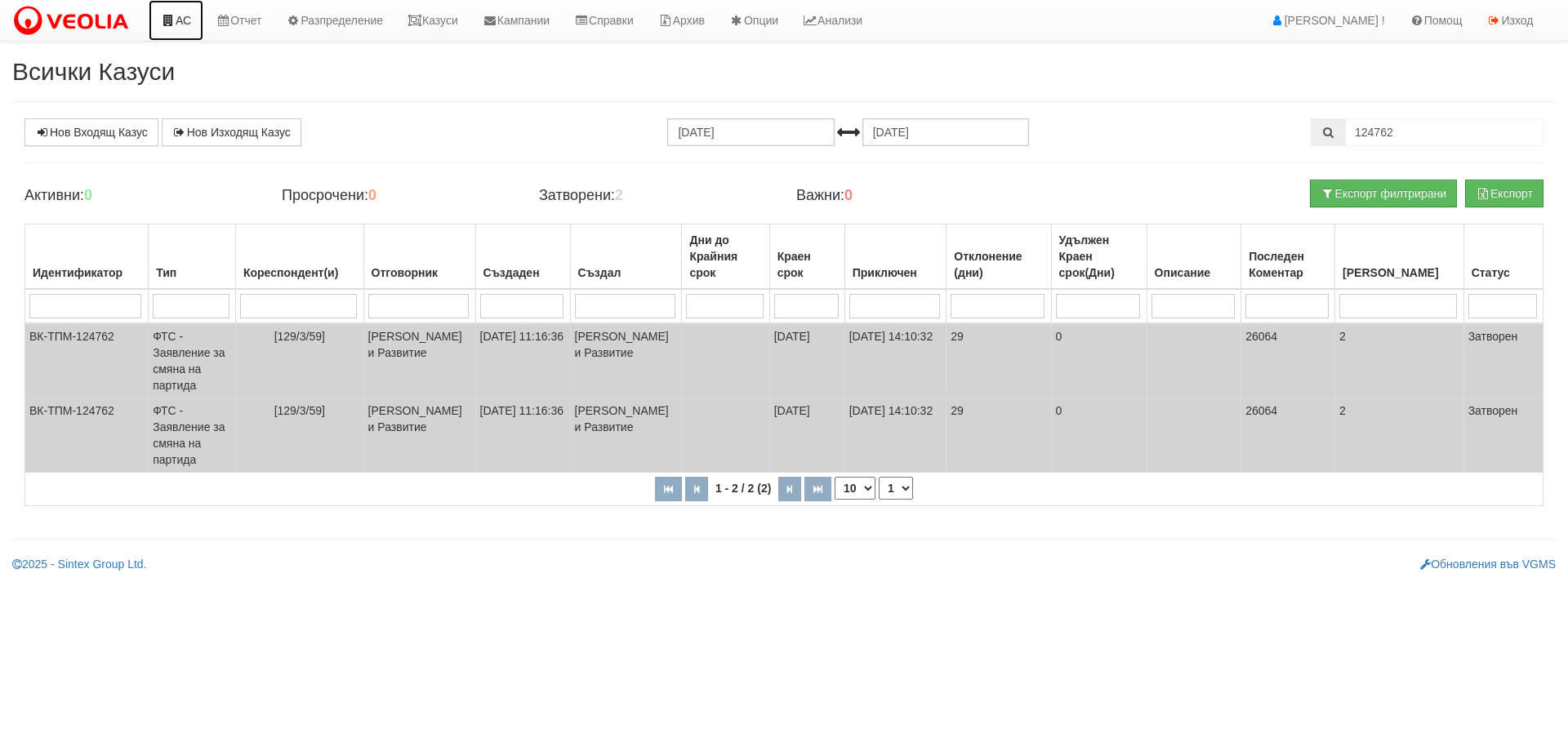
click at [169, 22] on icon at bounding box center [168, 20] width 15 height 12
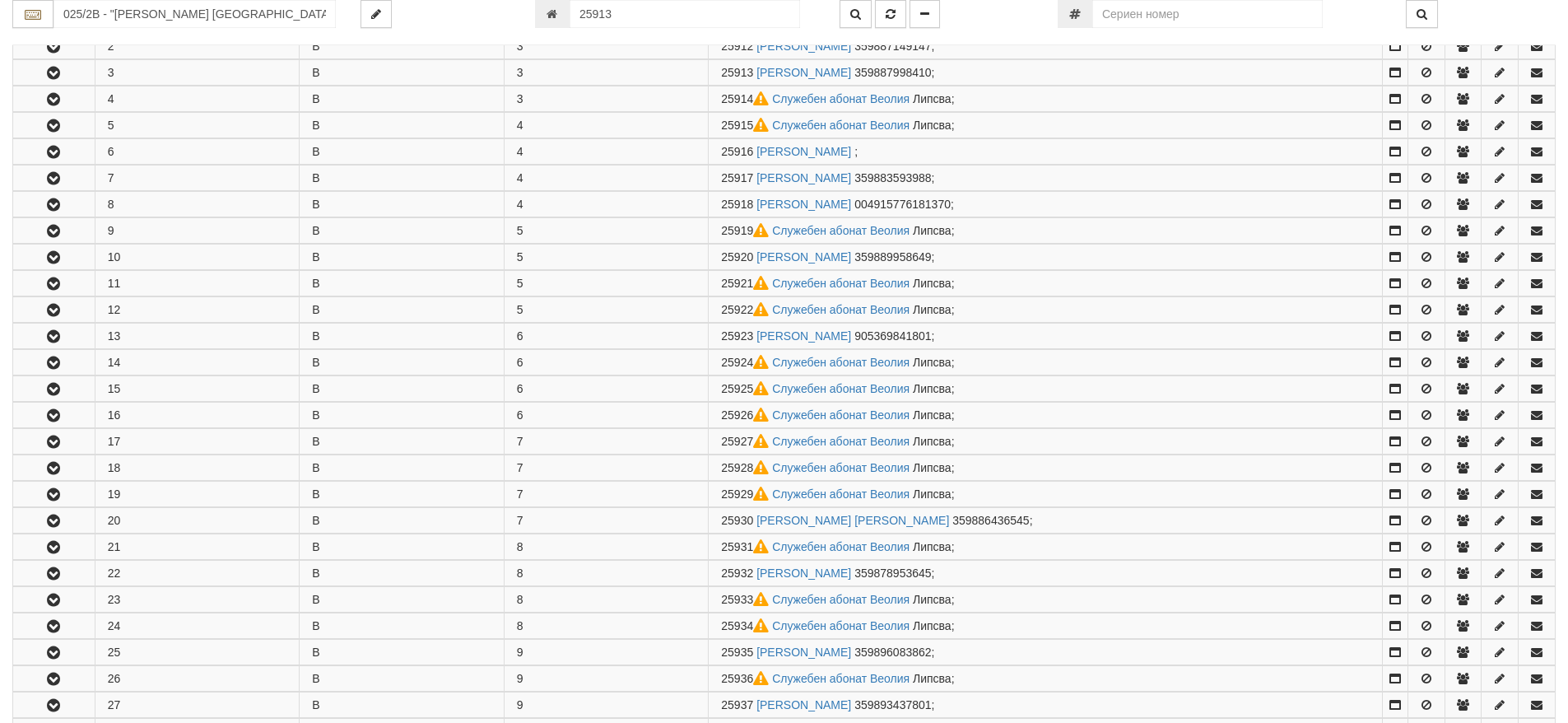
scroll to position [378, 0]
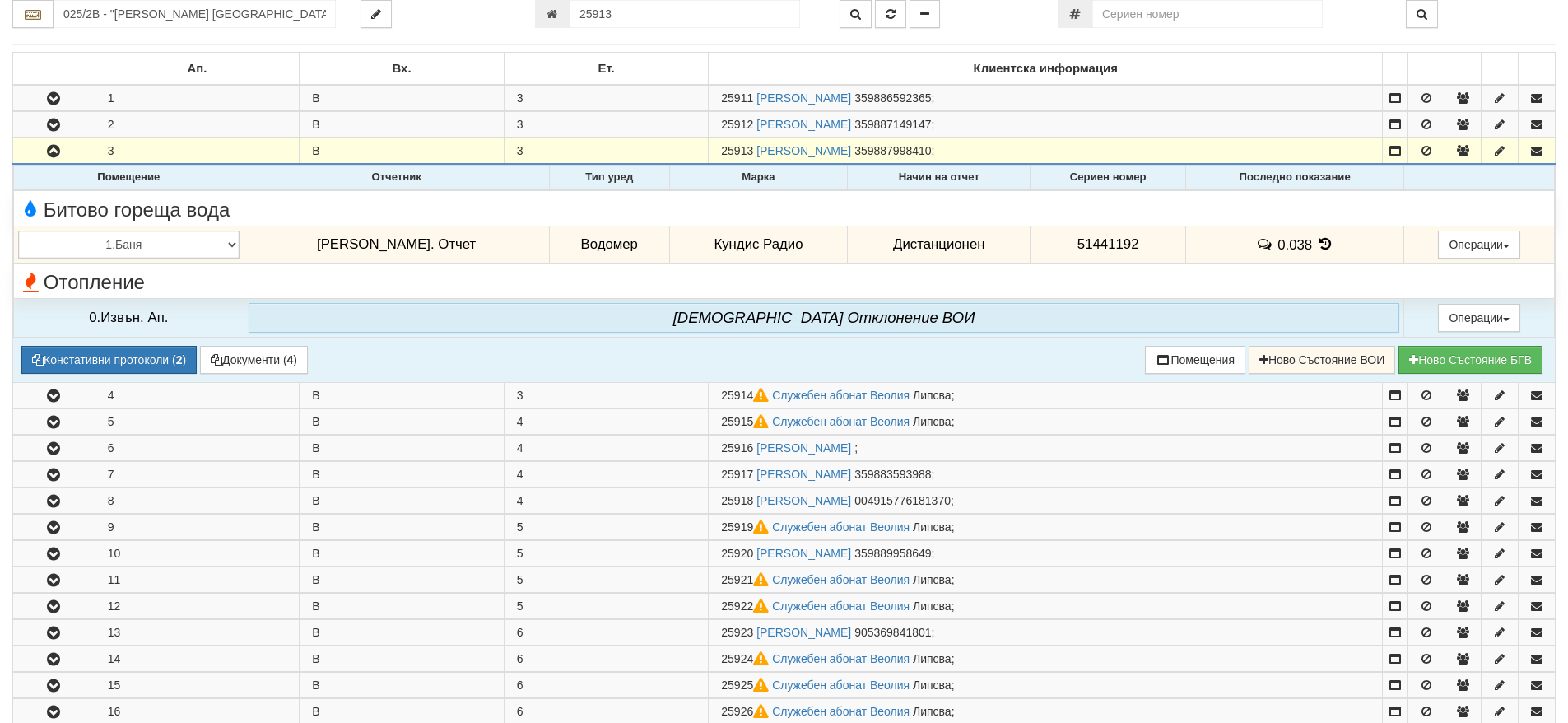
scroll to position [48, 0]
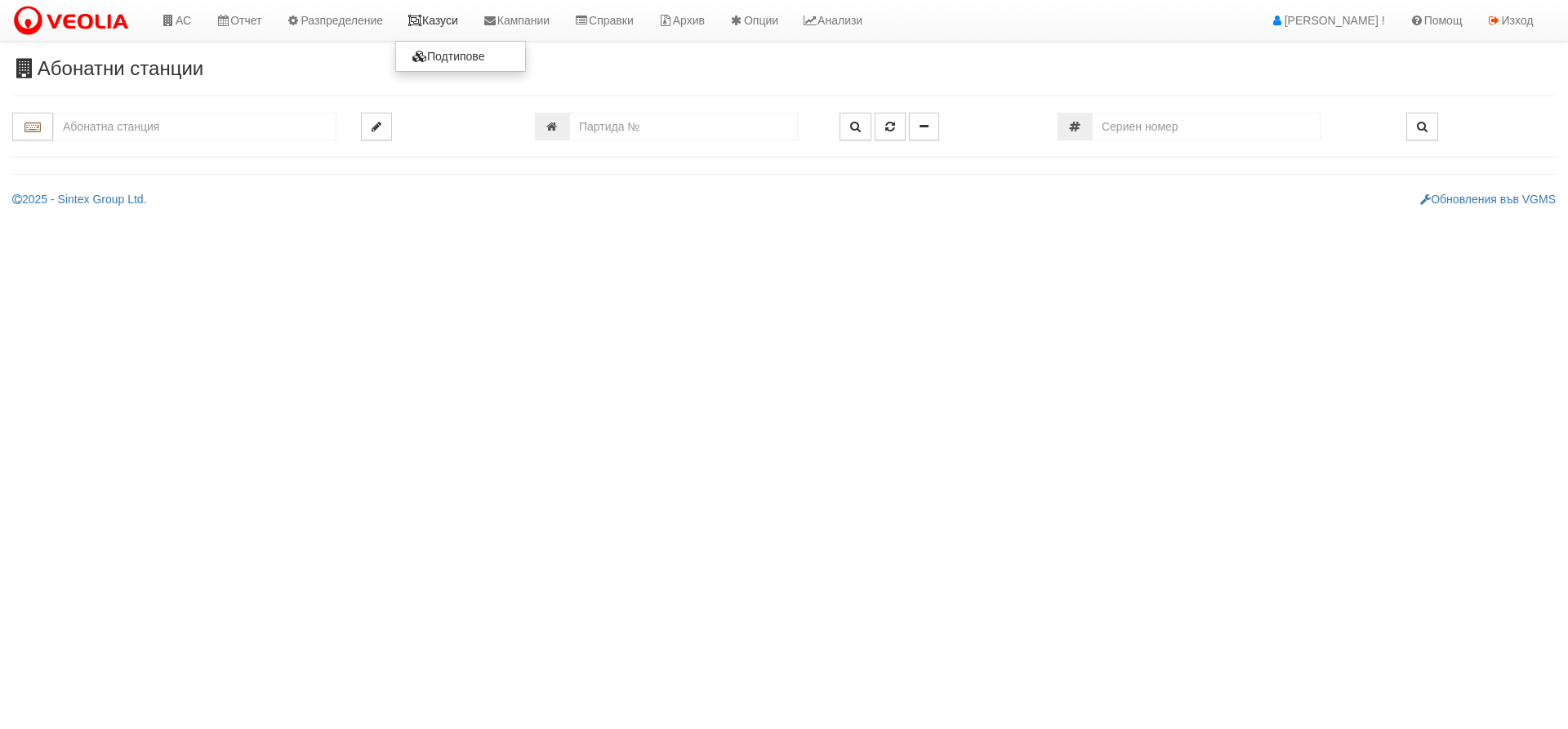
drag, startPoint x: 459, startPoint y: 19, endPoint x: 452, endPoint y: 42, distance: 24.0
click at [458, 19] on link "Казуси" at bounding box center [432, 20] width 75 height 41
click at [1508, 20] on link "Изход" at bounding box center [1509, 20] width 71 height 41
